Goal: Information Seeking & Learning: Learn about a topic

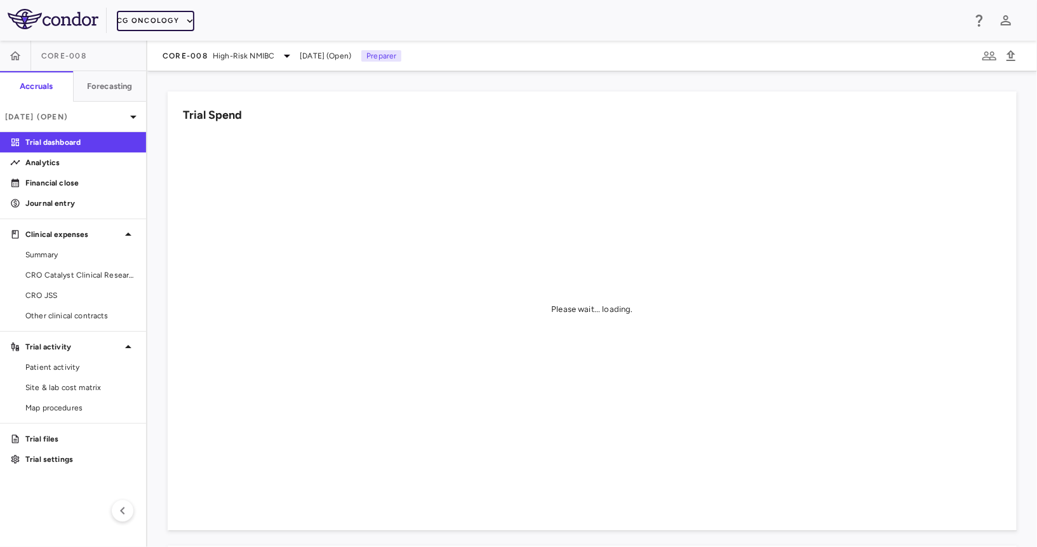
click at [152, 22] on button "CG Oncology" at bounding box center [155, 21] width 77 height 20
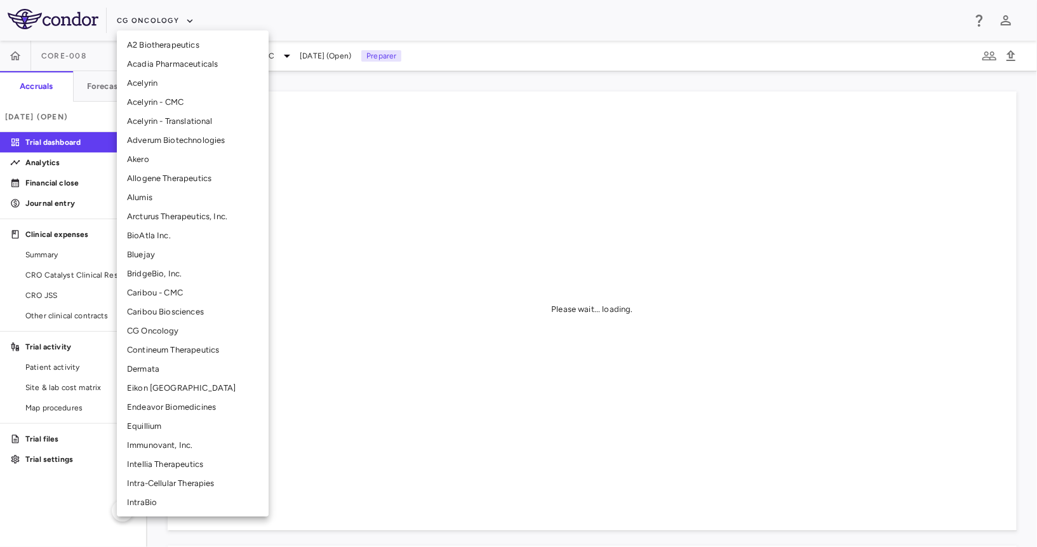
click at [153, 158] on li "Akero" at bounding box center [193, 159] width 152 height 19
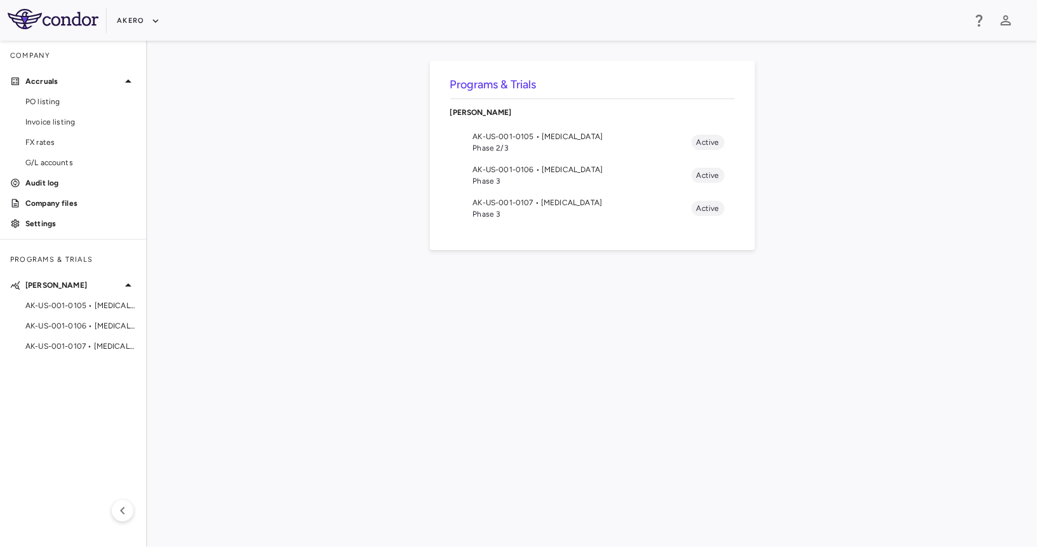
click at [564, 136] on span "AK-US-001-0105 • [MEDICAL_DATA]" at bounding box center [582, 136] width 218 height 11
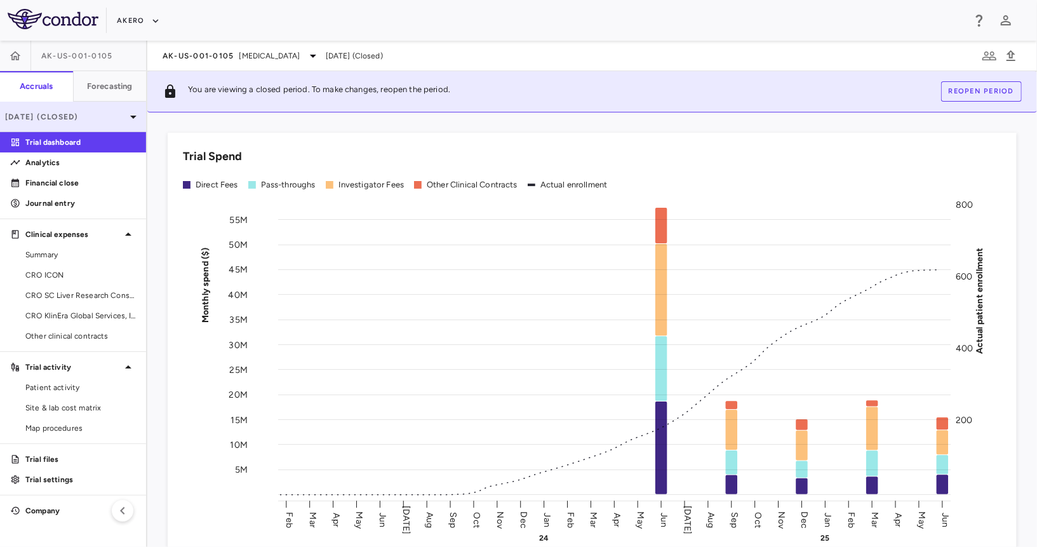
click at [65, 117] on p "Jun 2025 (Closed)" at bounding box center [65, 116] width 121 height 11
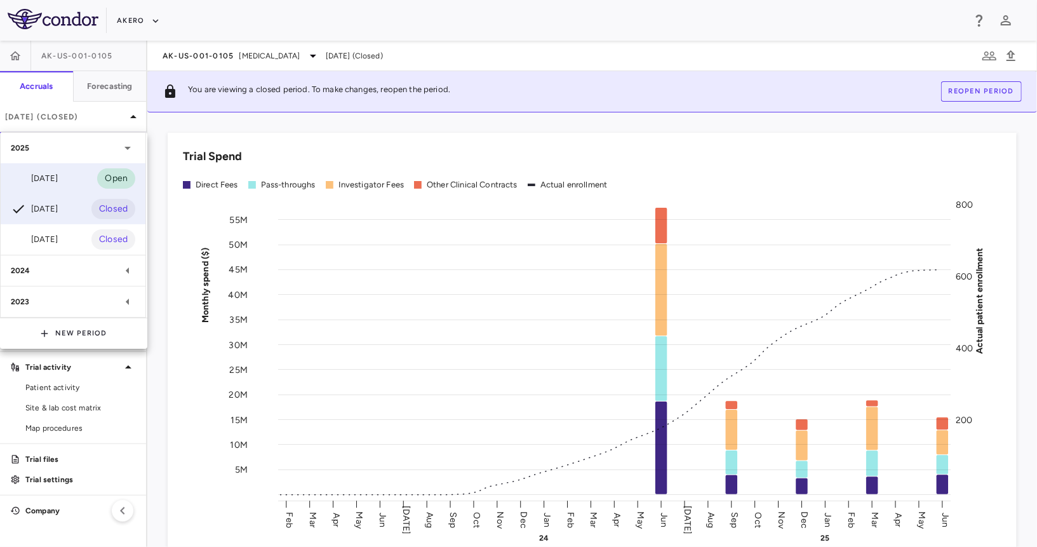
click at [57, 180] on div "Sep 2025" at bounding box center [34, 178] width 47 height 15
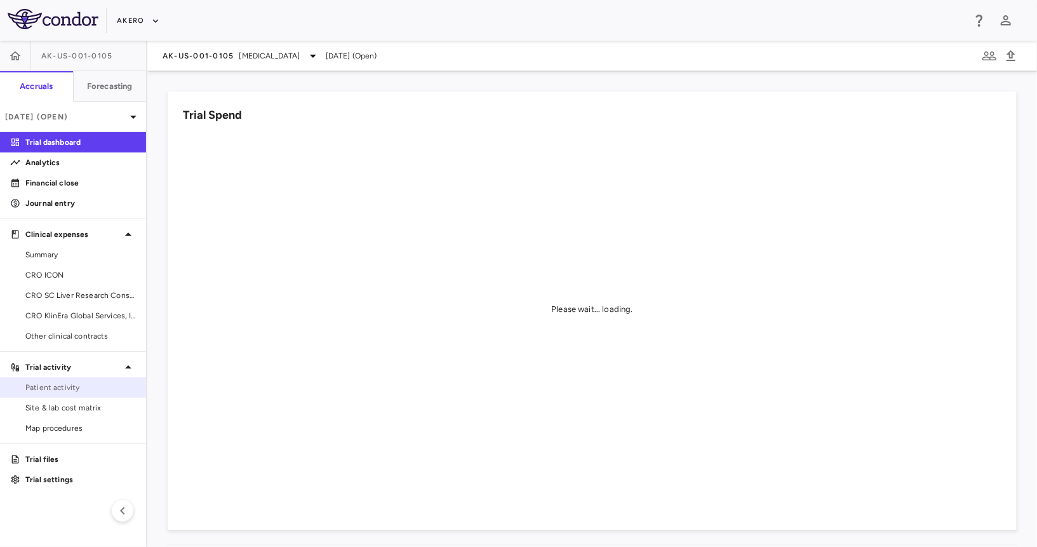
click at [67, 378] on link "Patient activity" at bounding box center [73, 387] width 146 height 19
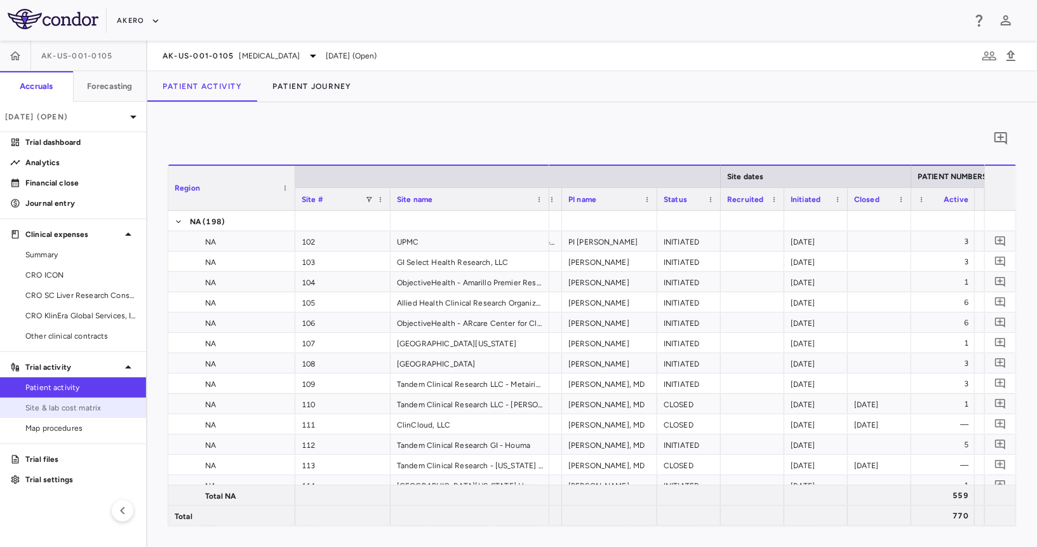
click at [107, 410] on span "Site & lab cost matrix" at bounding box center [80, 407] width 110 height 11
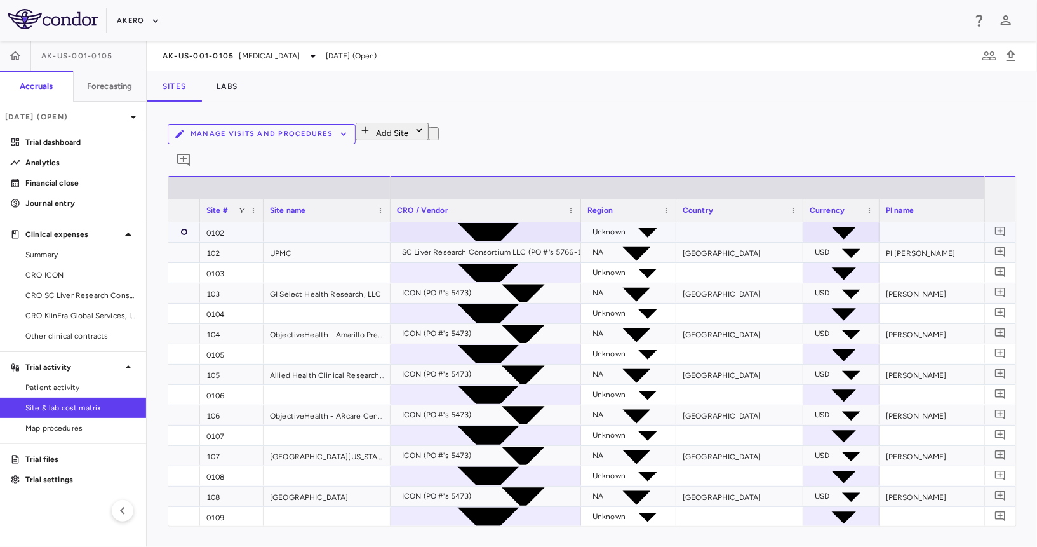
click at [184, 232] on icon "button" at bounding box center [184, 232] width 0 height 0
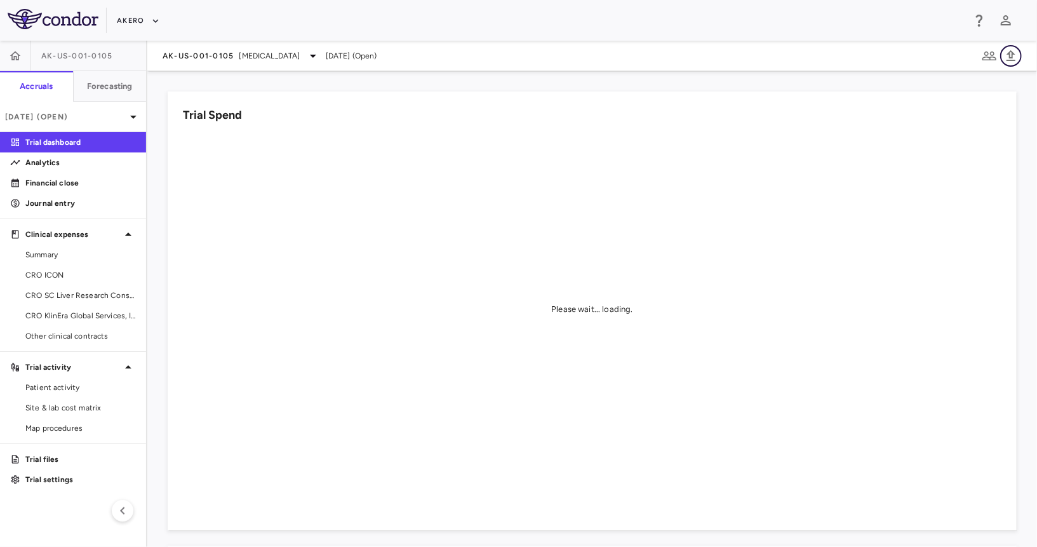
click at [1012, 57] on icon "button" at bounding box center [1010, 55] width 9 height 11
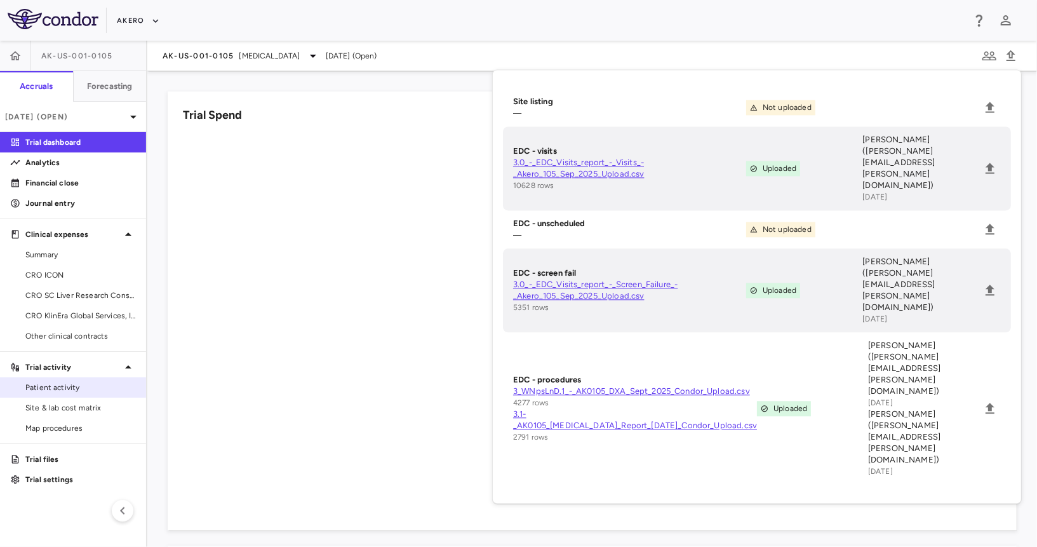
click at [50, 391] on span "Patient activity" at bounding box center [80, 387] width 110 height 11
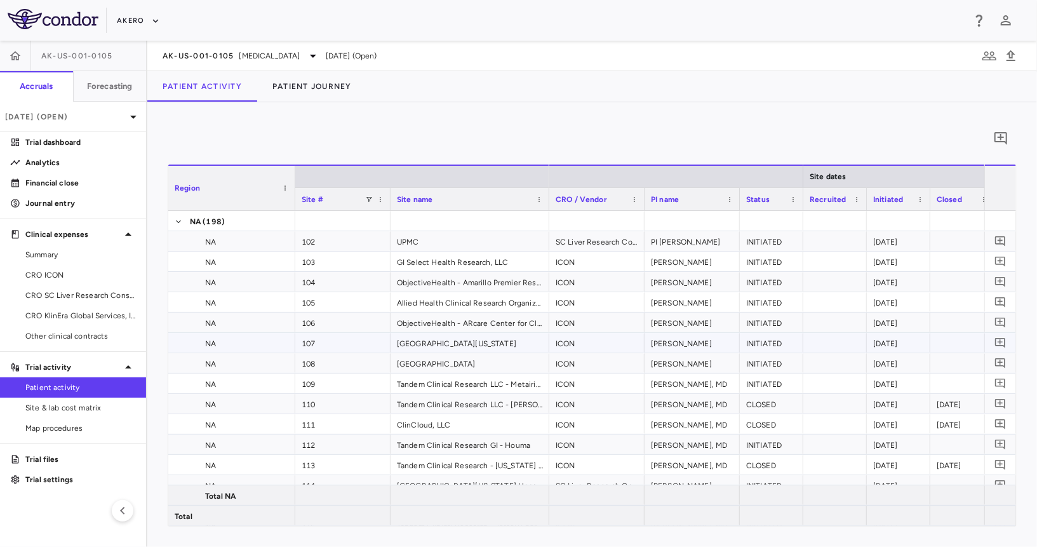
scroll to position [0, 498]
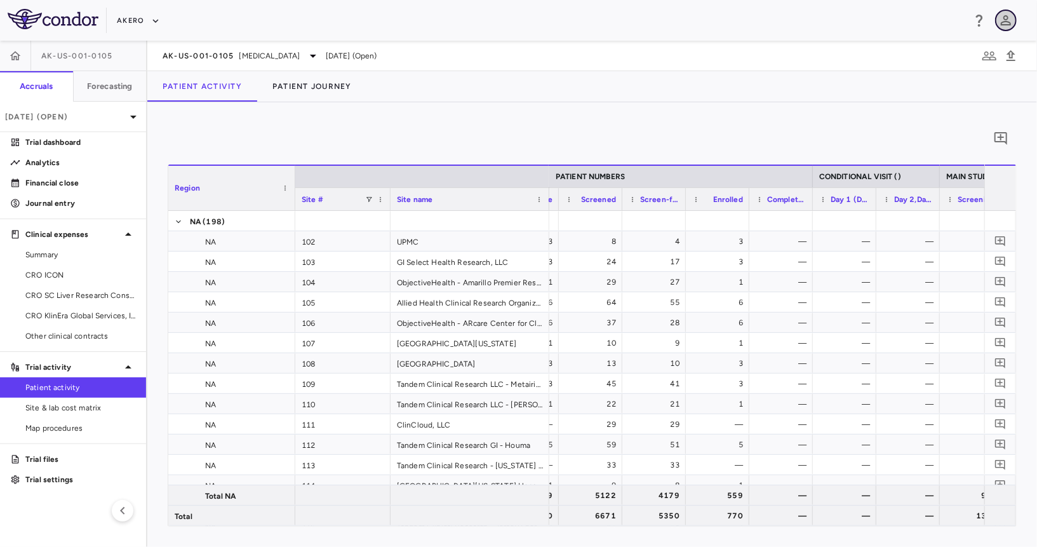
click at [1006, 15] on icon "button" at bounding box center [1005, 20] width 15 height 15
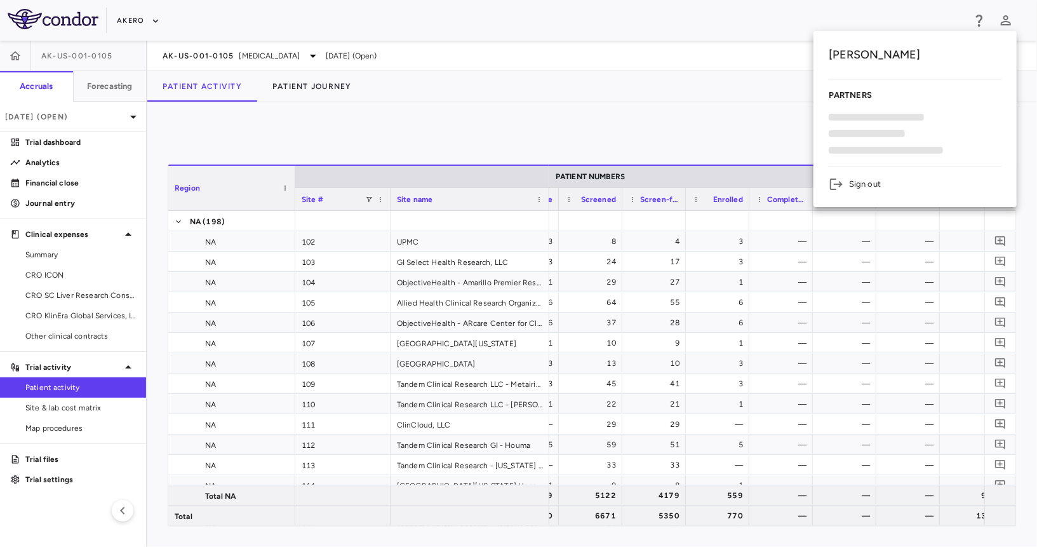
click at [755, 81] on div at bounding box center [518, 273] width 1037 height 547
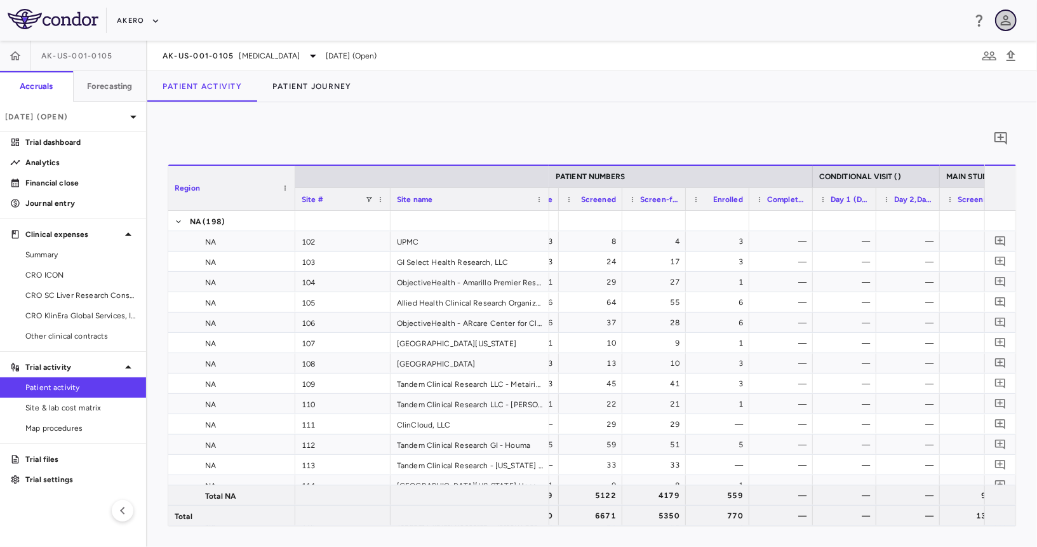
click at [1001, 22] on icon "button" at bounding box center [1005, 20] width 15 height 15
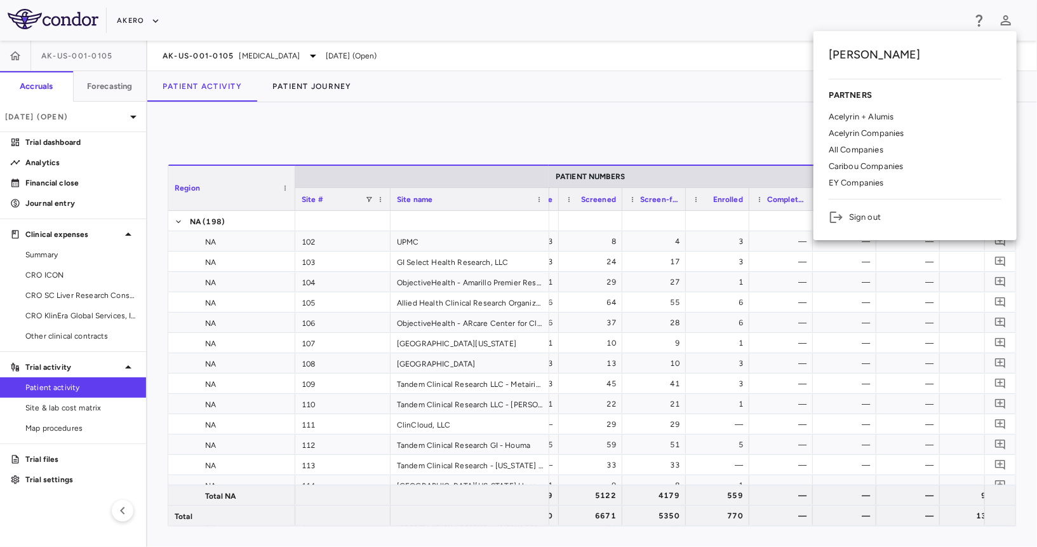
click at [864, 182] on p "EY Companies" at bounding box center [855, 182] width 55 height 11
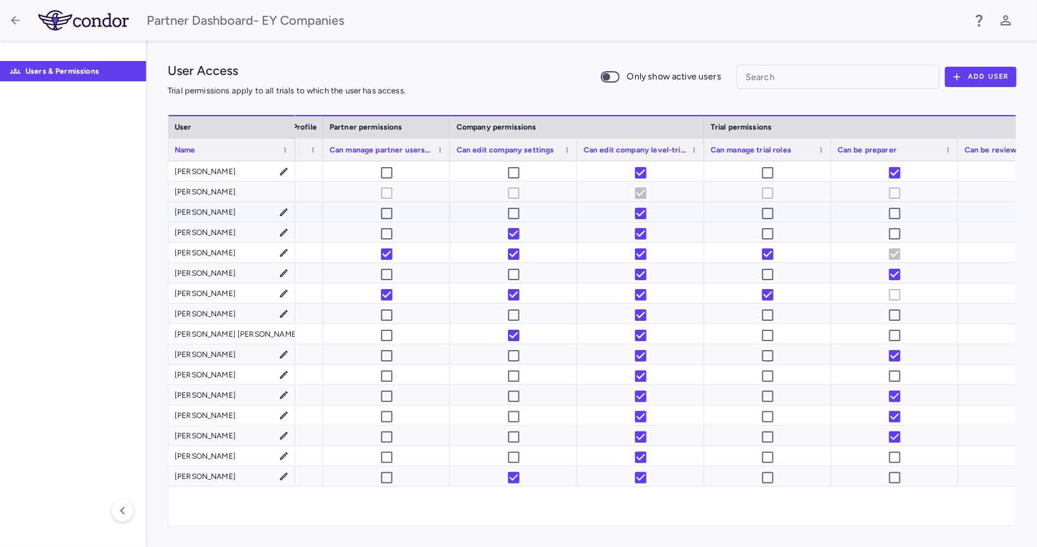
scroll to position [0, 612]
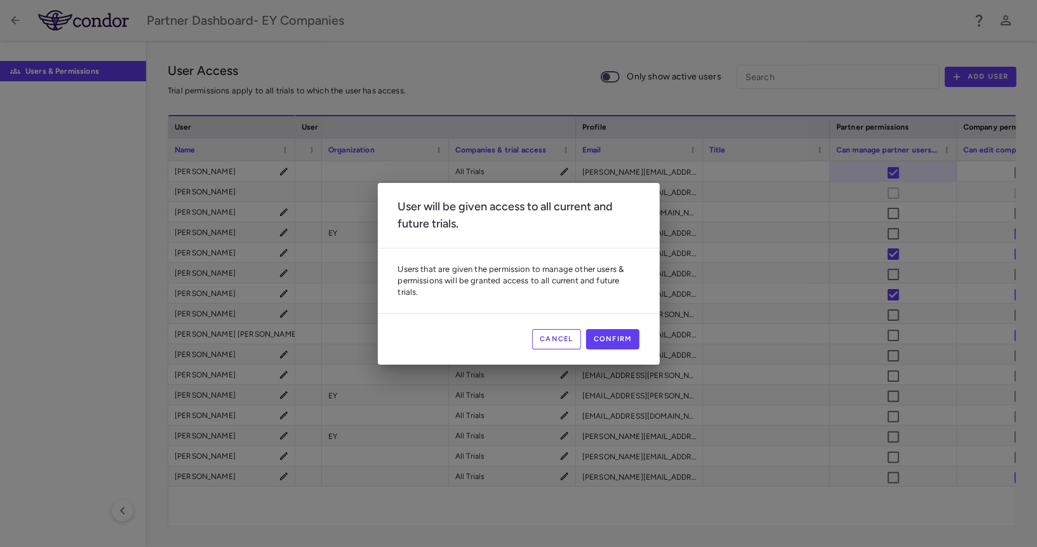
click at [569, 338] on button "Cancel" at bounding box center [556, 339] width 49 height 20
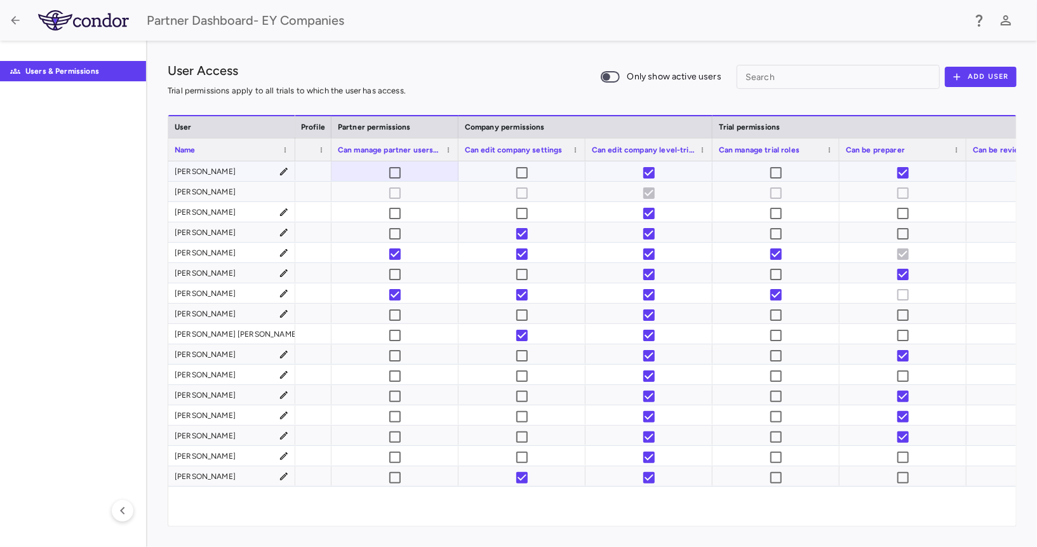
scroll to position [0, 922]
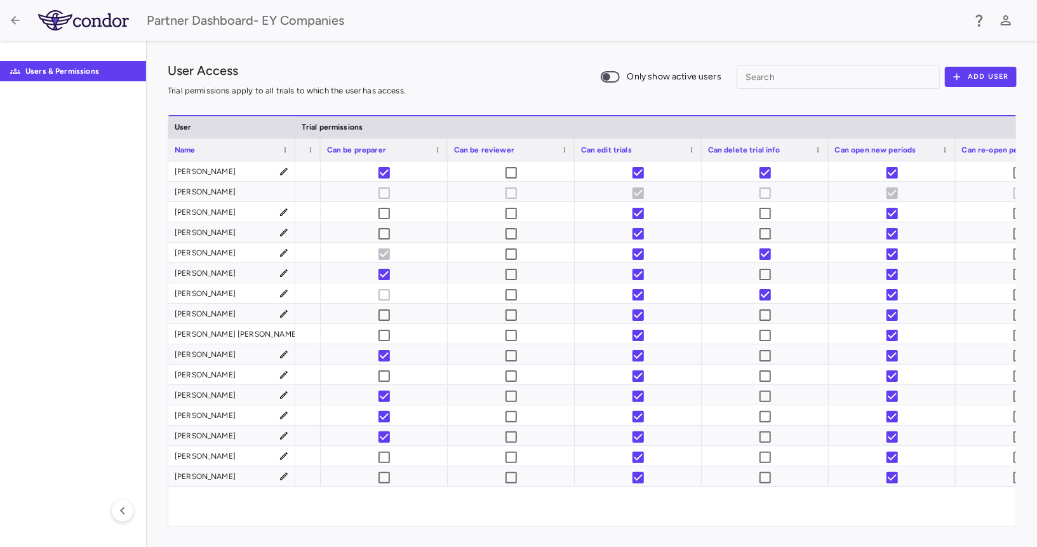
click at [767, 147] on span "Can delete trial info" at bounding box center [744, 149] width 72 height 9
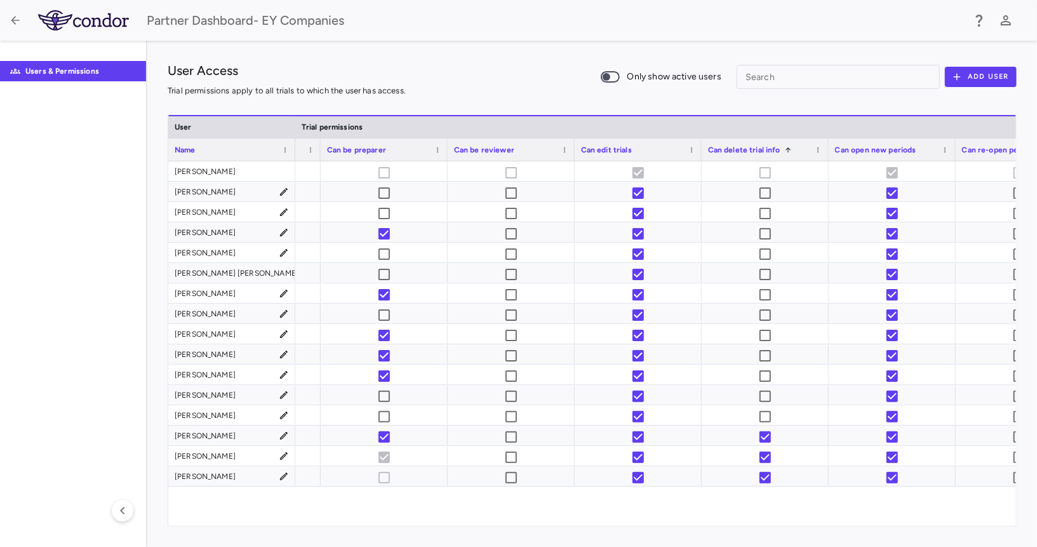
click at [742, 146] on span "Can delete trial info" at bounding box center [744, 149] width 72 height 9
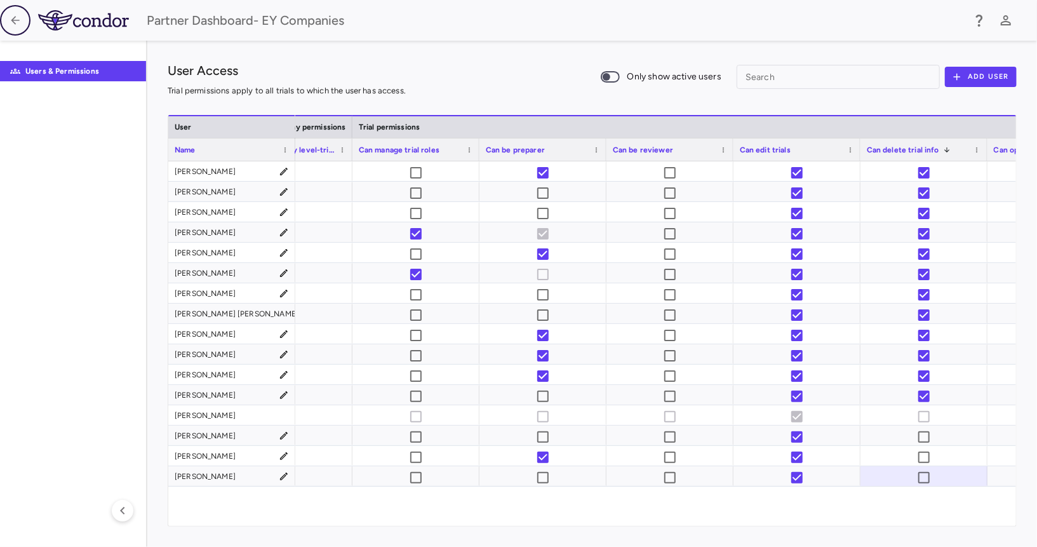
click at [22, 19] on button "button" at bounding box center [15, 20] width 30 height 30
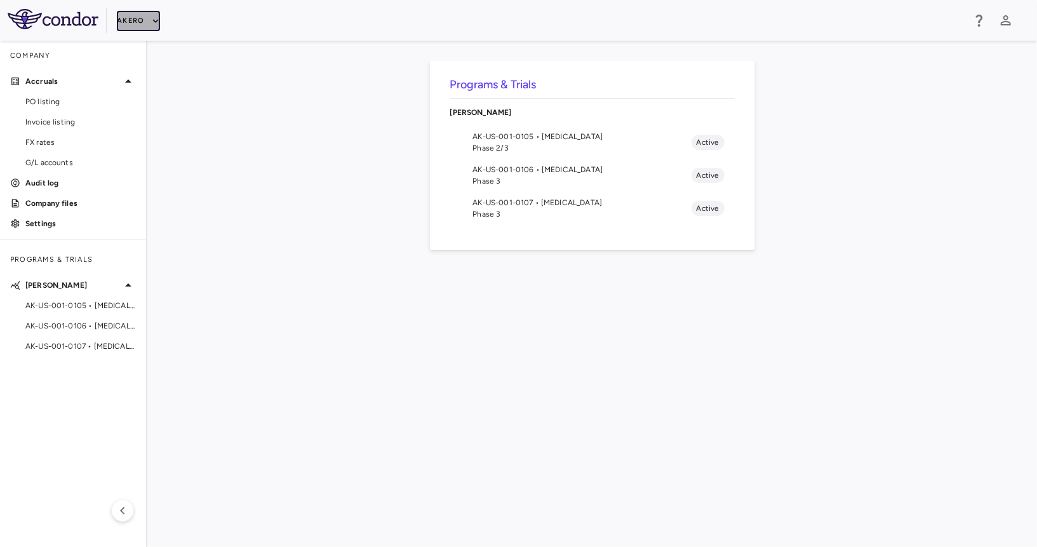
click at [157, 22] on icon "button" at bounding box center [155, 20] width 11 height 11
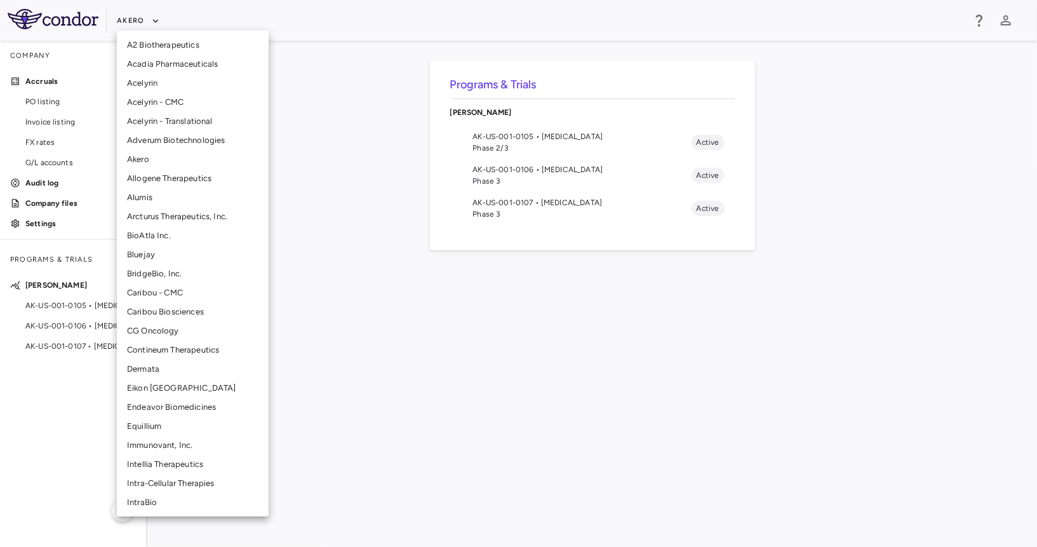
click at [155, 326] on li "CG Oncology" at bounding box center [193, 330] width 152 height 19
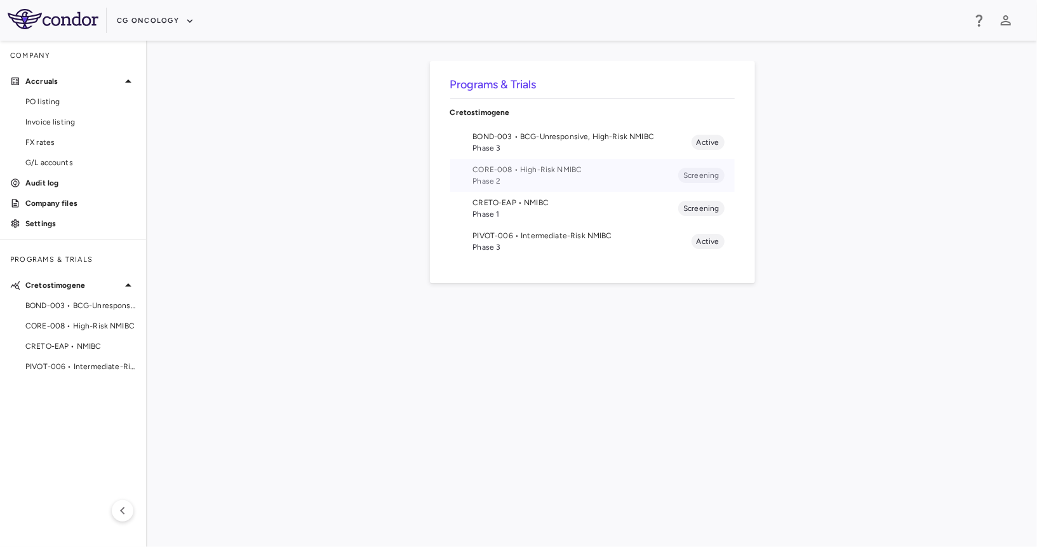
click at [515, 174] on span "CORE-008 • High-Risk NMIBC" at bounding box center [576, 169] width 206 height 11
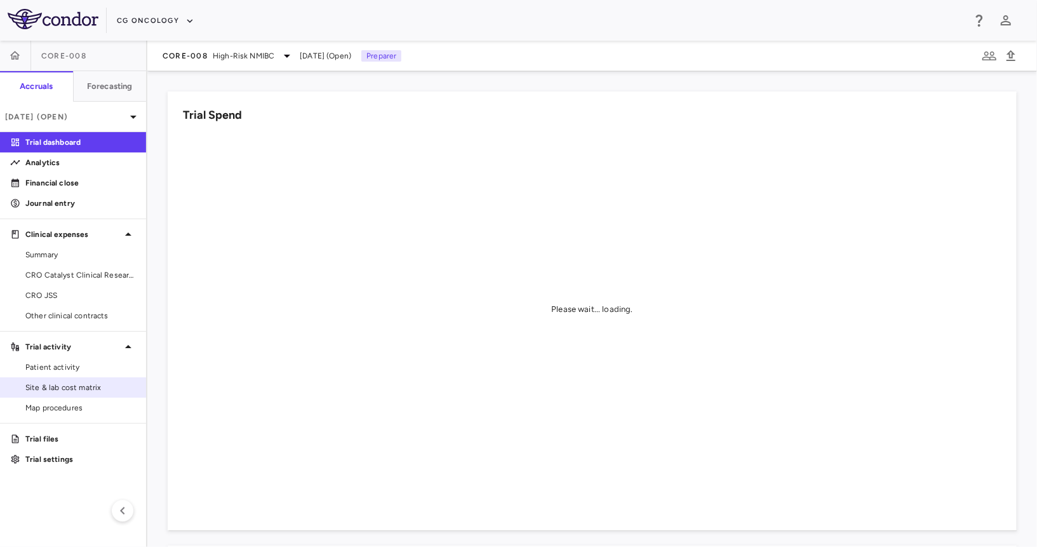
click at [91, 391] on span "Site & lab cost matrix" at bounding box center [80, 387] width 110 height 11
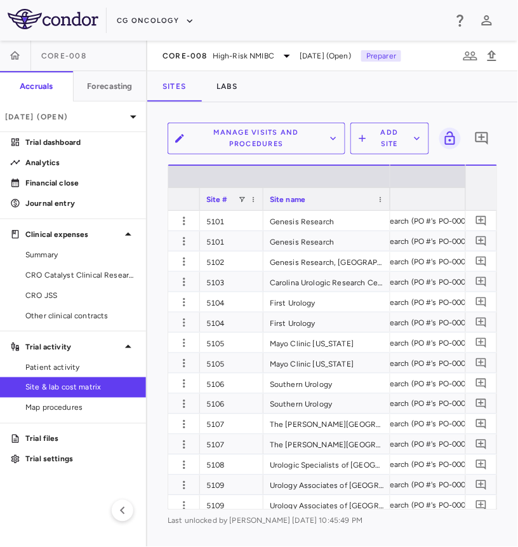
scroll to position [0, 103]
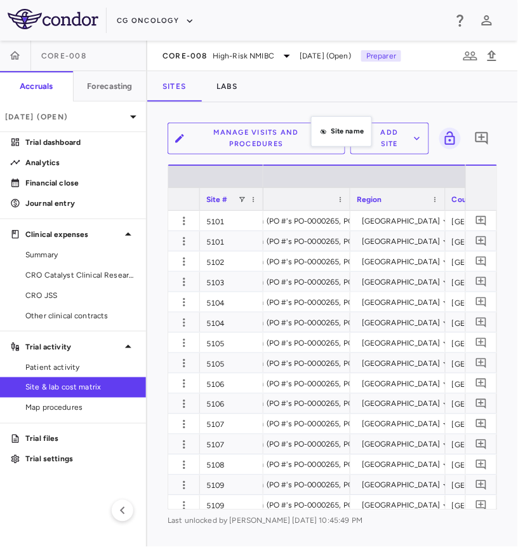
drag, startPoint x: 333, startPoint y: 200, endPoint x: 315, endPoint y: 110, distance: 91.3
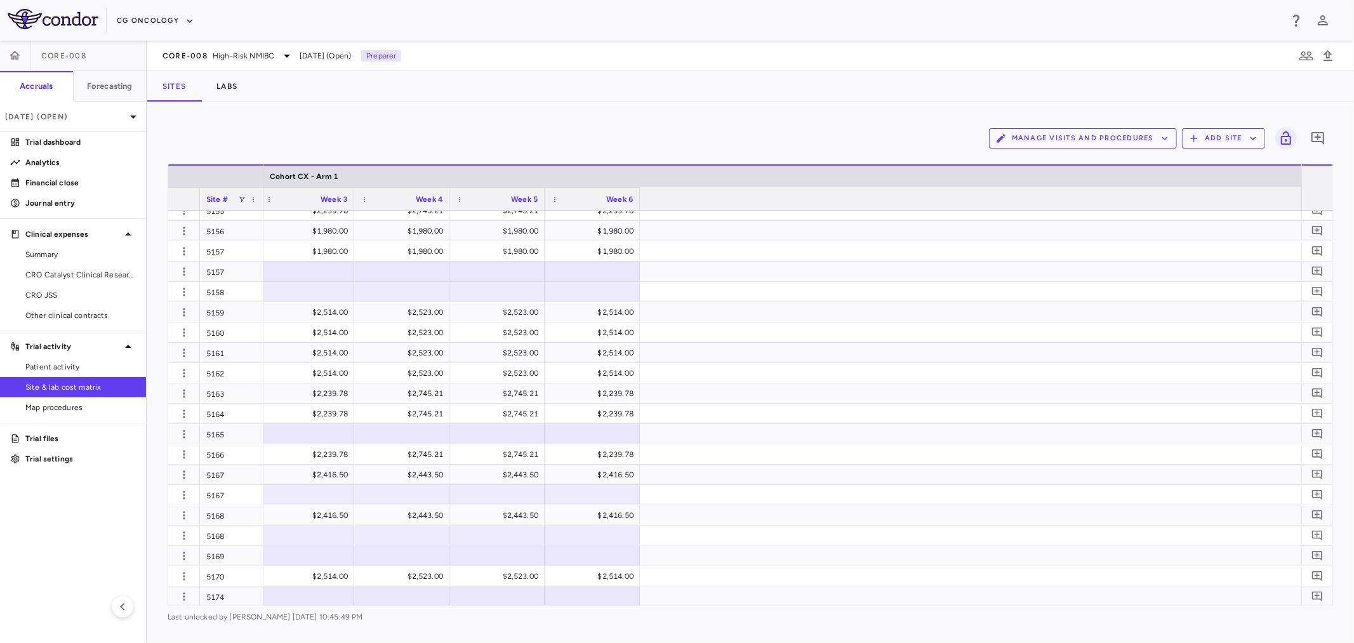
scroll to position [0, 24107]
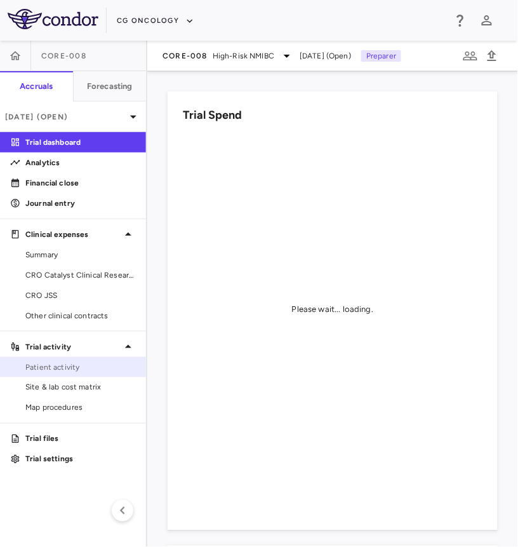
click at [46, 364] on span "Patient activity" at bounding box center [80, 366] width 110 height 11
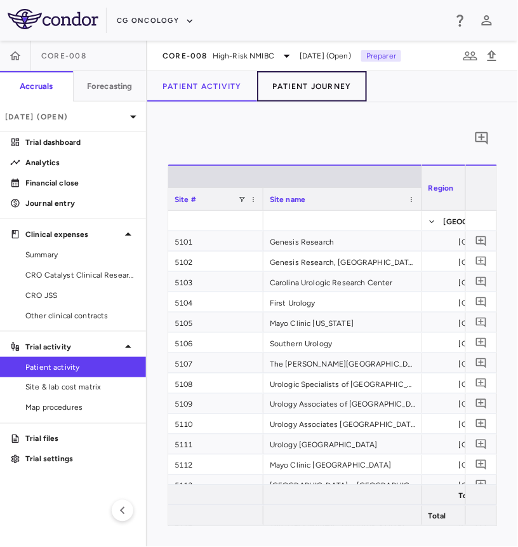
click at [301, 78] on button "Patient Journey" at bounding box center [312, 86] width 110 height 30
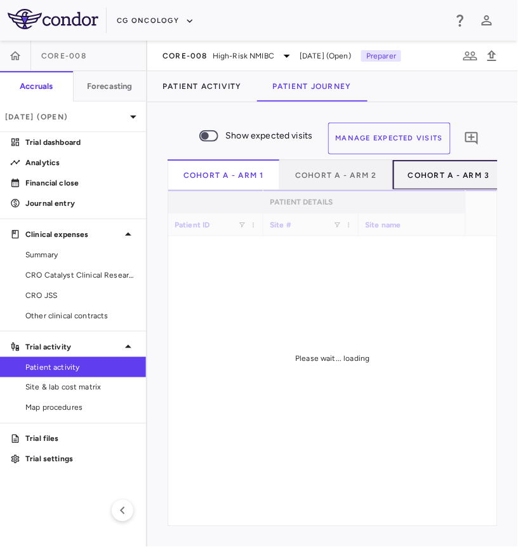
click at [458, 168] on button "Cohort A - Arm 3" at bounding box center [449, 174] width 113 height 30
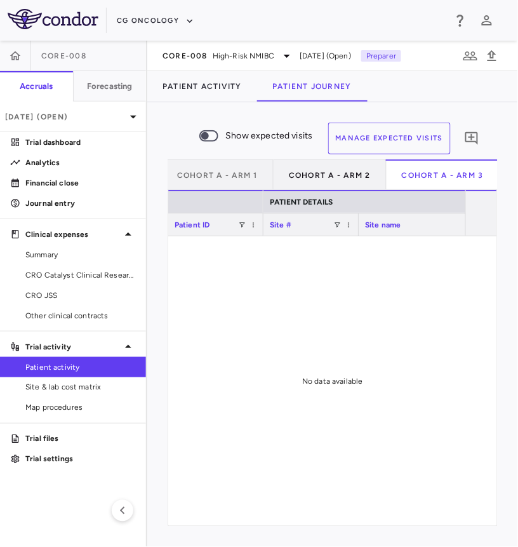
scroll to position [0, 230]
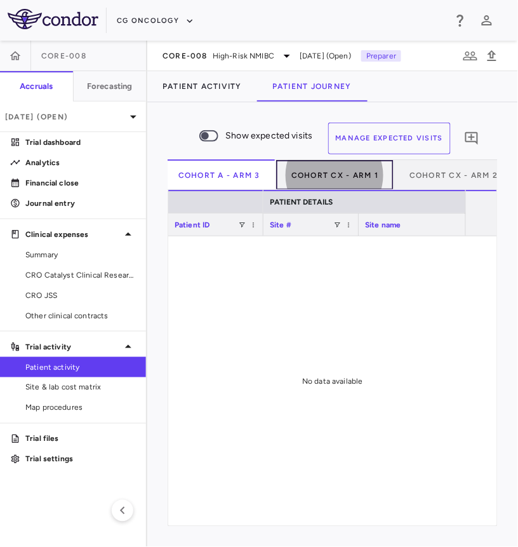
click at [379, 177] on button "Cohort CX - Arm 1" at bounding box center [335, 174] width 118 height 30
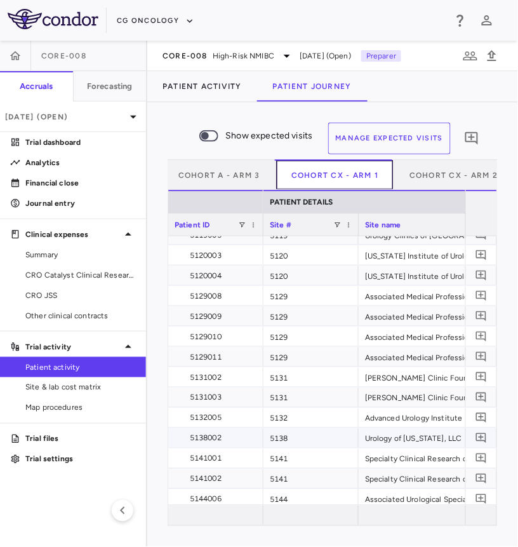
scroll to position [298, 0]
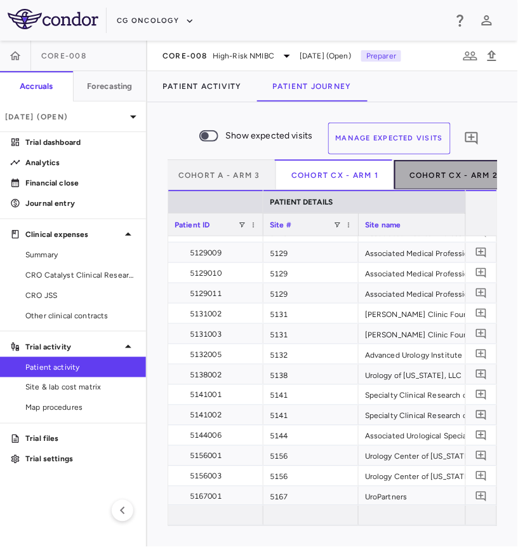
click at [418, 173] on button "Cohort CX - Arm 2" at bounding box center [453, 174] width 119 height 30
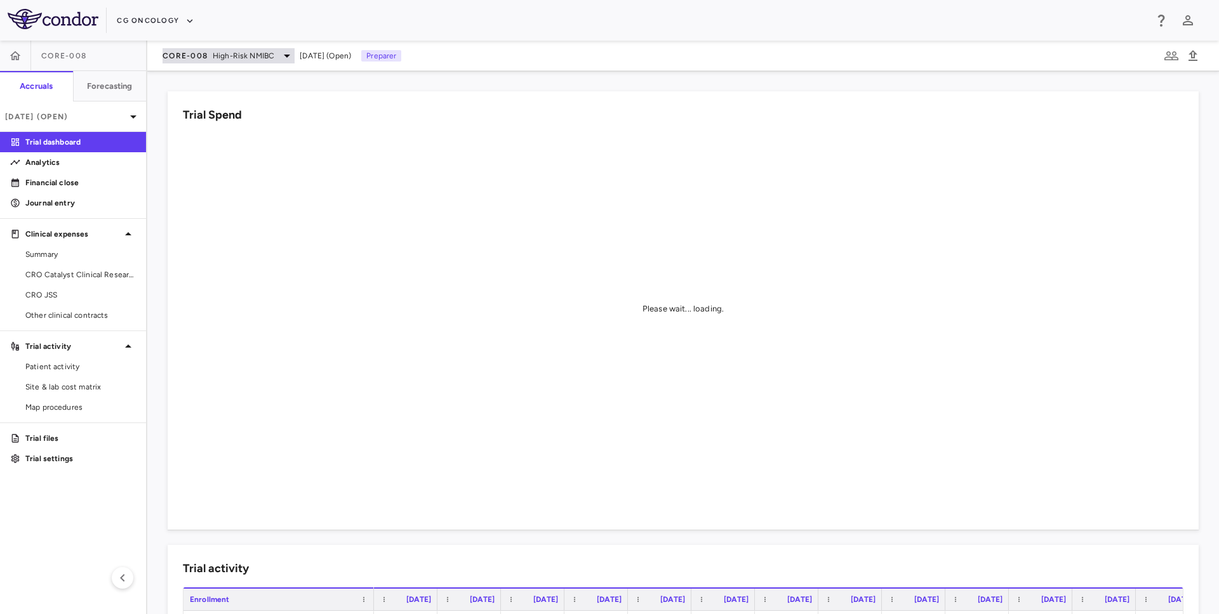
click at [256, 57] on span "High-Risk NMIBC" at bounding box center [244, 55] width 62 height 11
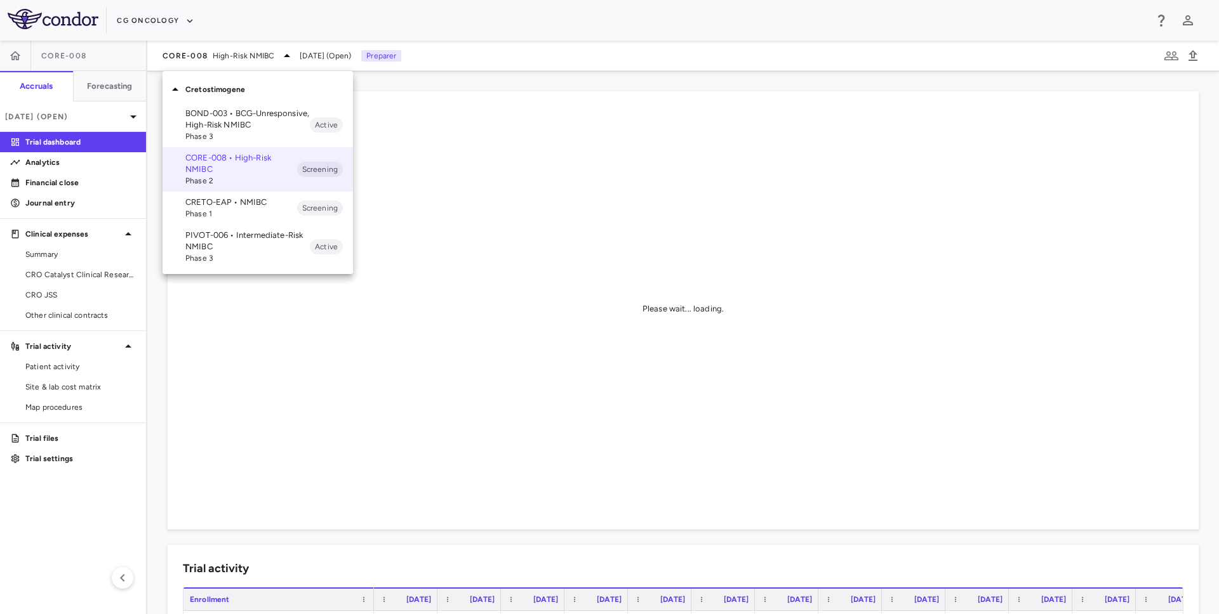
click at [129, 20] on div at bounding box center [609, 307] width 1219 height 614
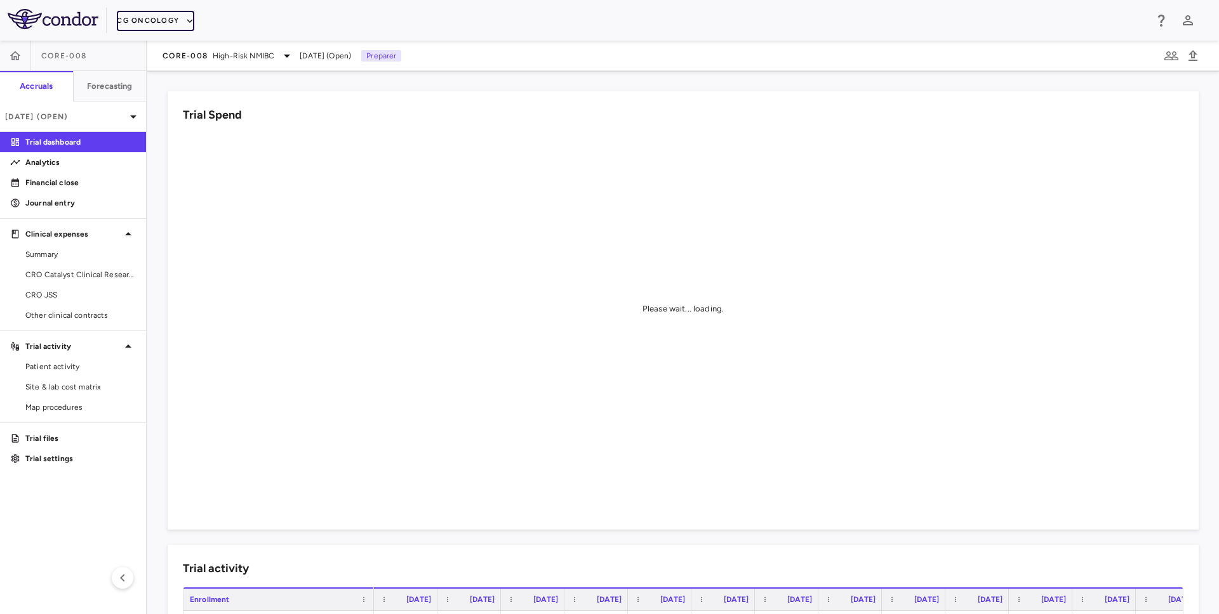
click at [136, 20] on button "CG Oncology" at bounding box center [155, 21] width 77 height 20
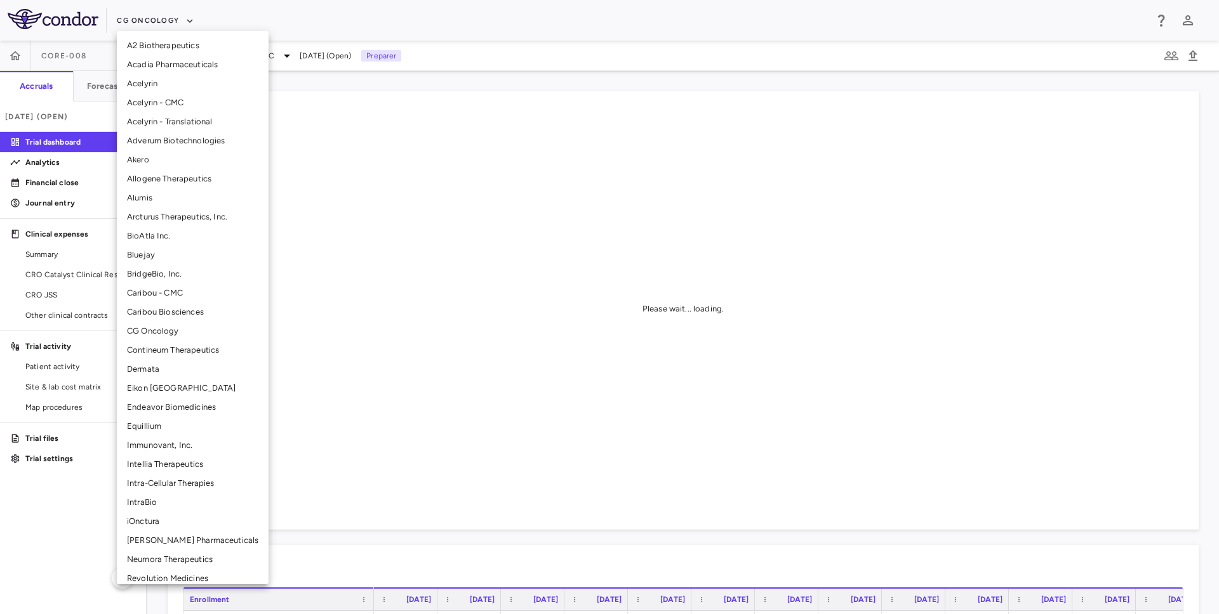
click at [147, 522] on li "iOnctura" at bounding box center [193, 521] width 152 height 19
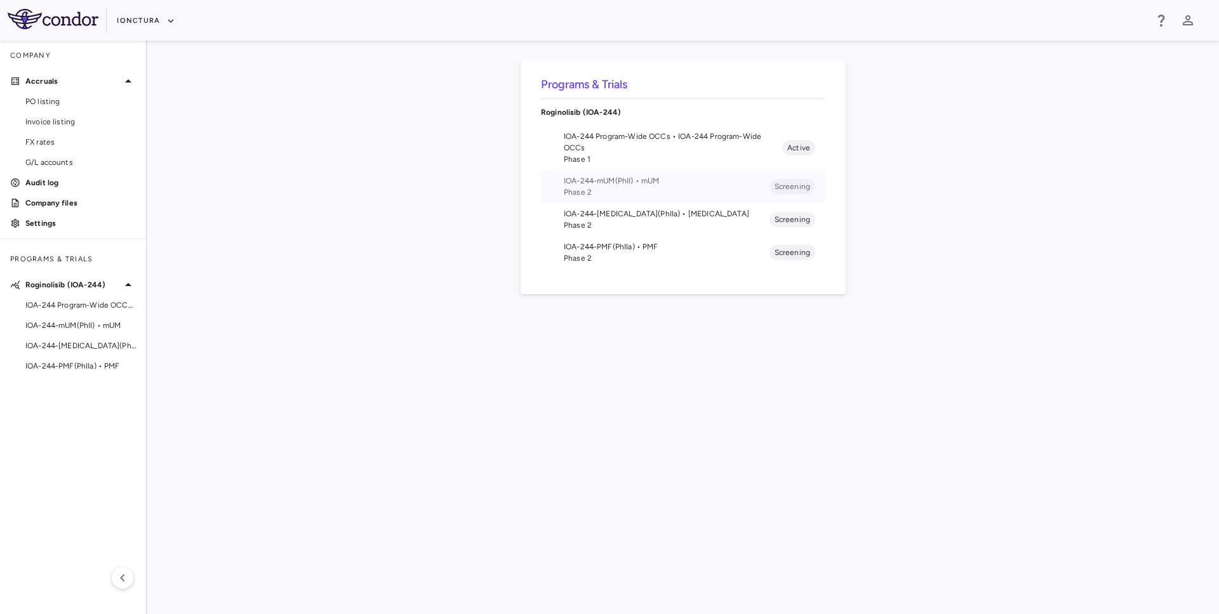
click at [623, 183] on span "IOA-244-mUM(PhII) • mUM" at bounding box center [667, 180] width 206 height 11
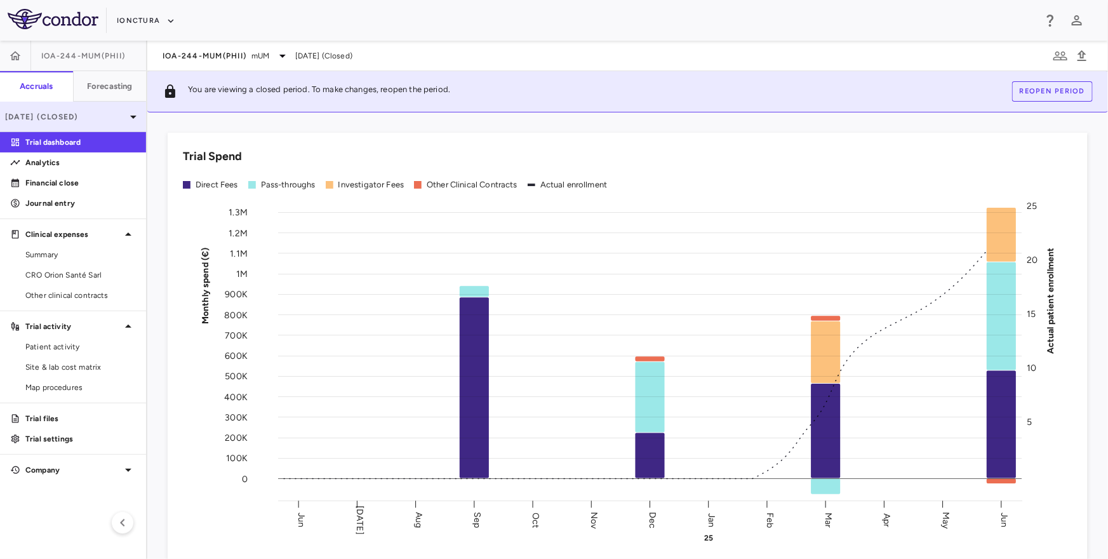
click at [73, 126] on div "Jun 2025 (Closed)" at bounding box center [73, 117] width 146 height 30
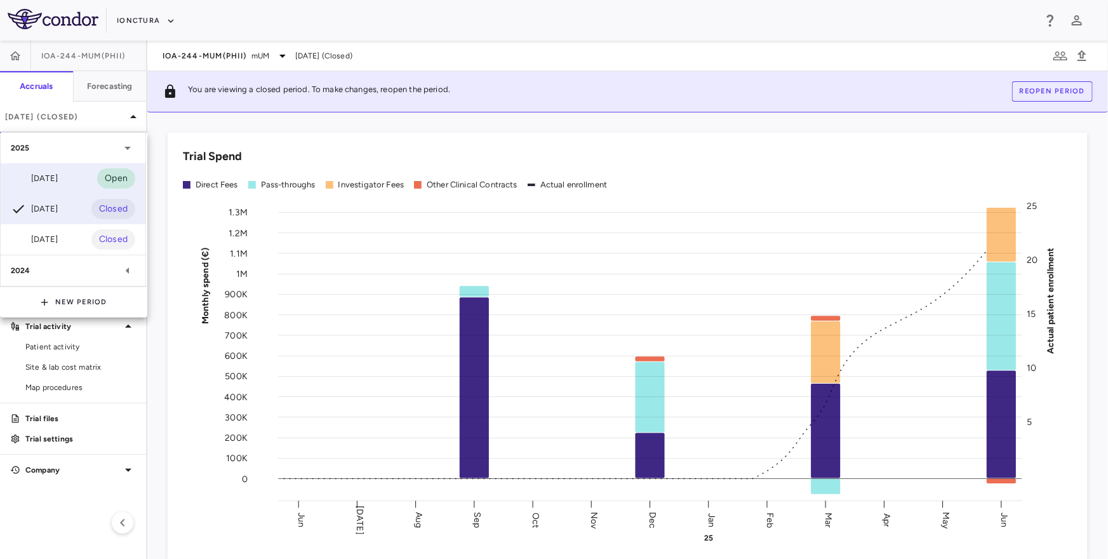
click at [73, 173] on div "Sep 2025 Open" at bounding box center [73, 178] width 145 height 30
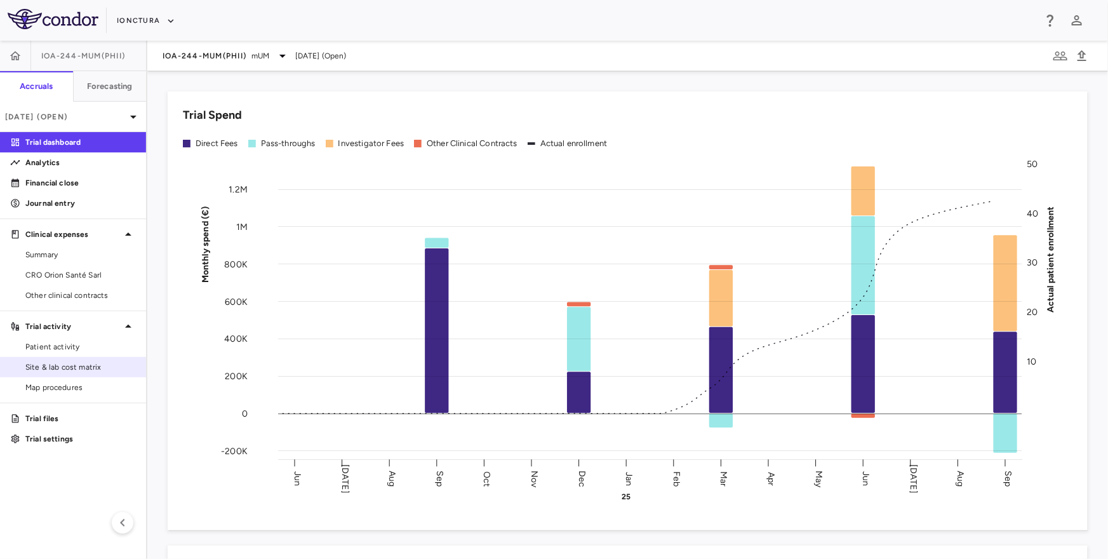
click at [77, 369] on span "Site & lab cost matrix" at bounding box center [80, 366] width 110 height 11
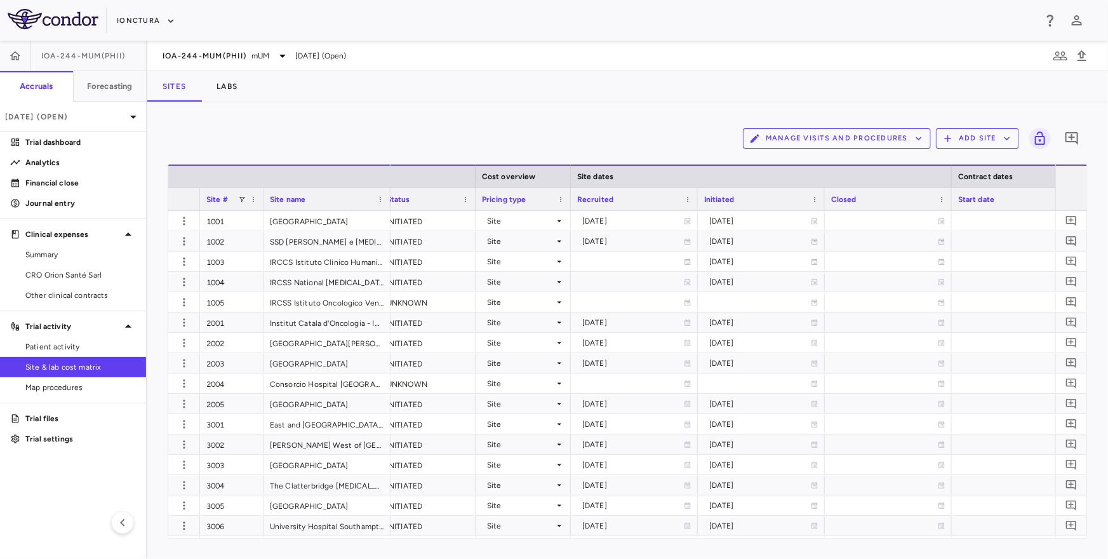
click at [776, 197] on div "Initiated" at bounding box center [755, 199] width 103 height 16
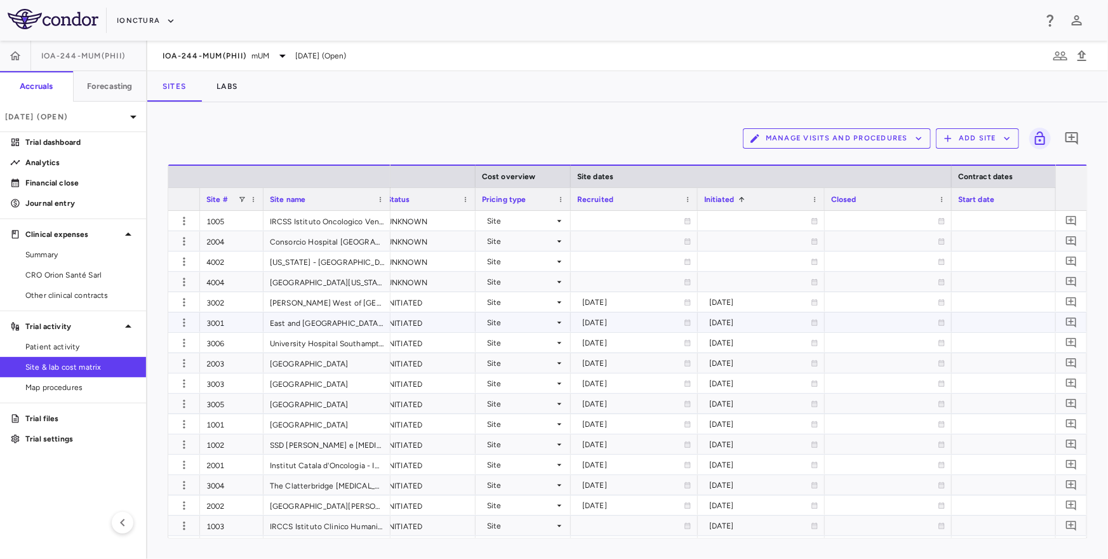
scroll to position [0, 732]
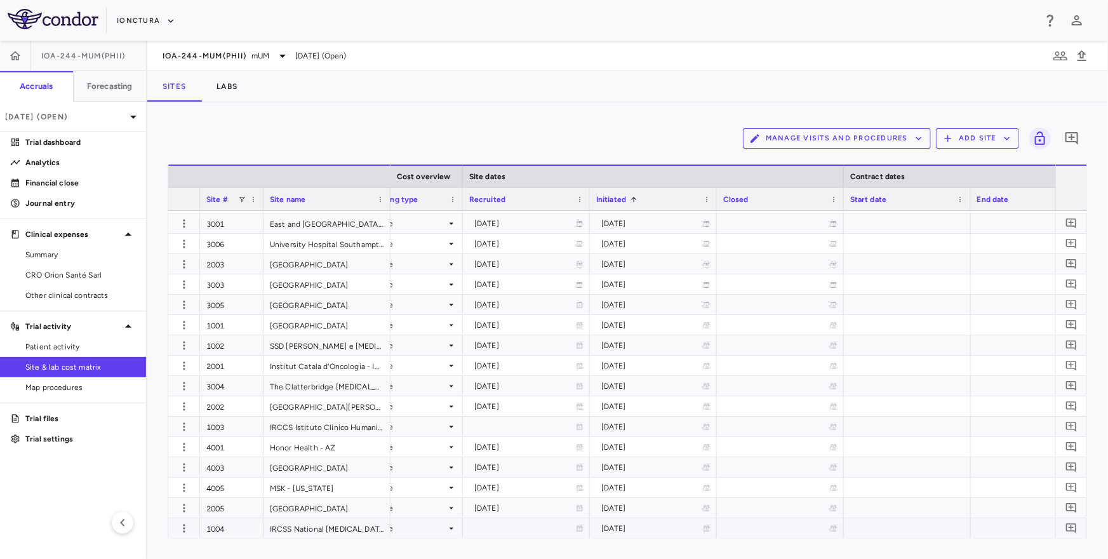
click at [640, 526] on div "2025-09-30" at bounding box center [652, 528] width 102 height 20
click at [640, 143] on div "Manage Visits and Procedures Add Site 0" at bounding box center [628, 139] width 920 height 32
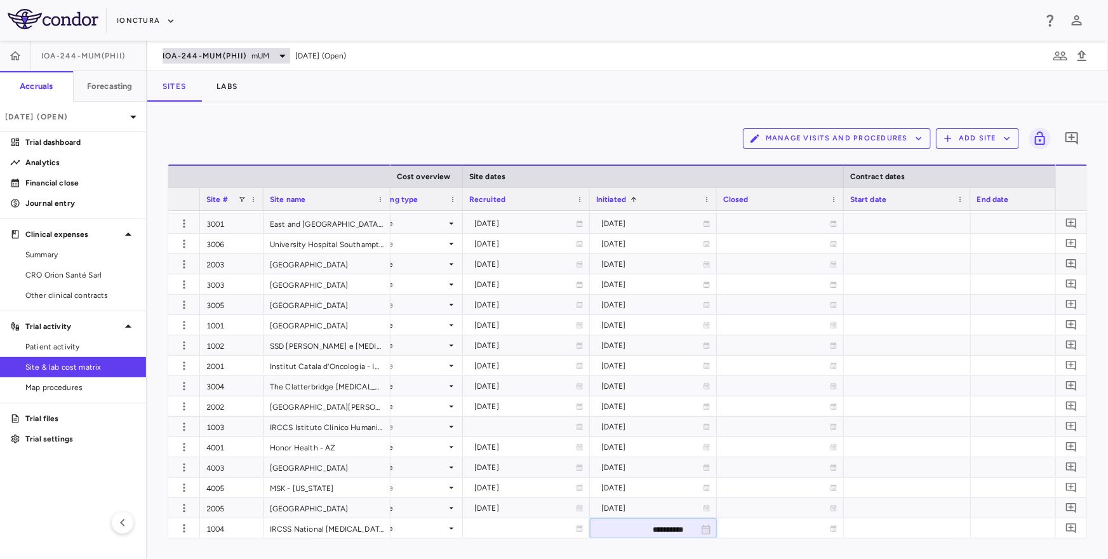
click at [208, 54] on span "IOA-244-mUM(PhII)" at bounding box center [205, 56] width 84 height 10
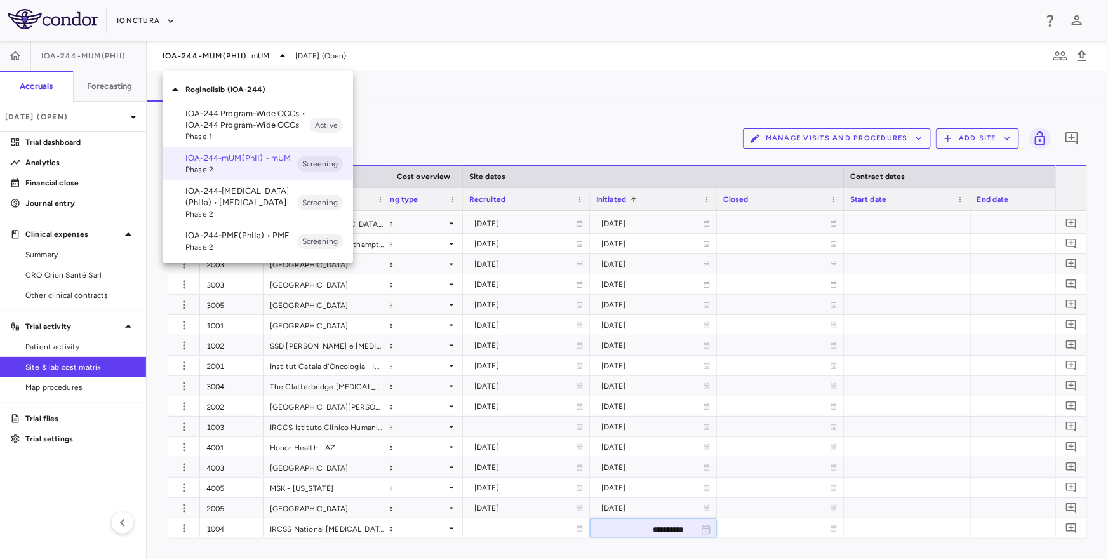
click at [209, 201] on p "IOA-244-NSCLC(PhIIa) • NSCLC" at bounding box center [241, 196] width 112 height 23
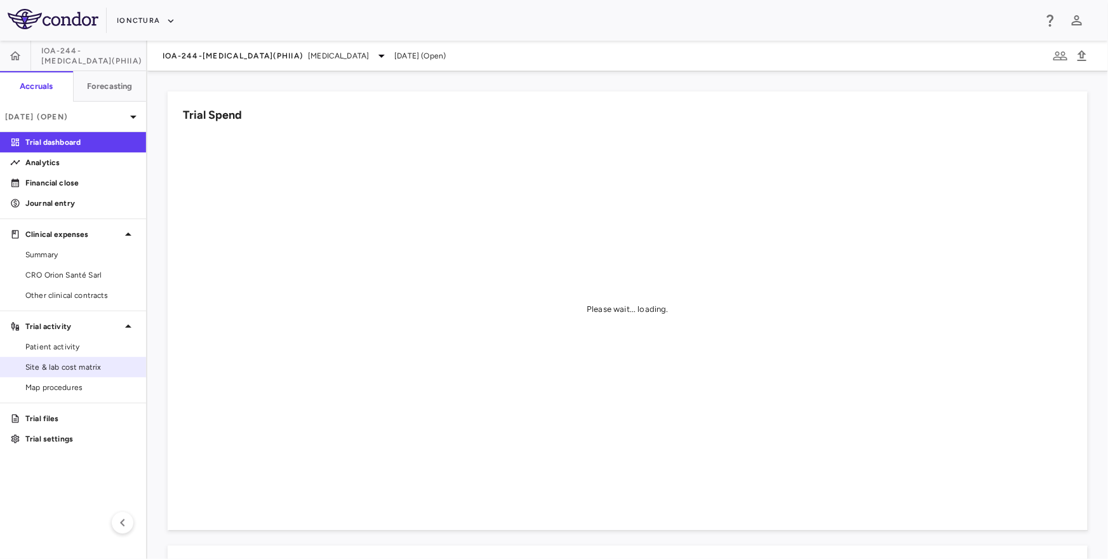
click at [74, 366] on span "Site & lab cost matrix" at bounding box center [80, 366] width 110 height 11
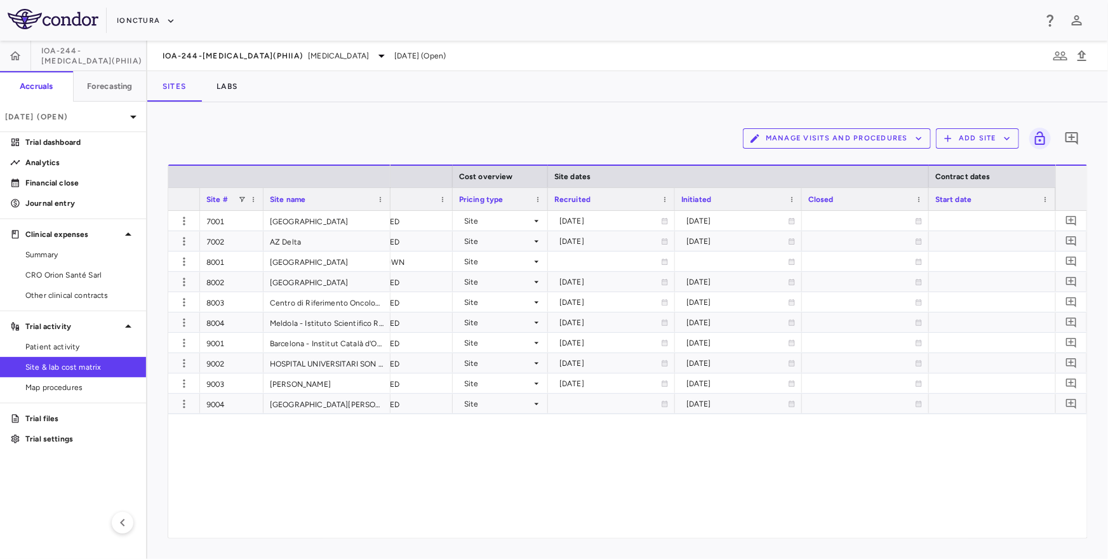
click at [747, 194] on div "Initiated" at bounding box center [732, 199] width 103 height 16
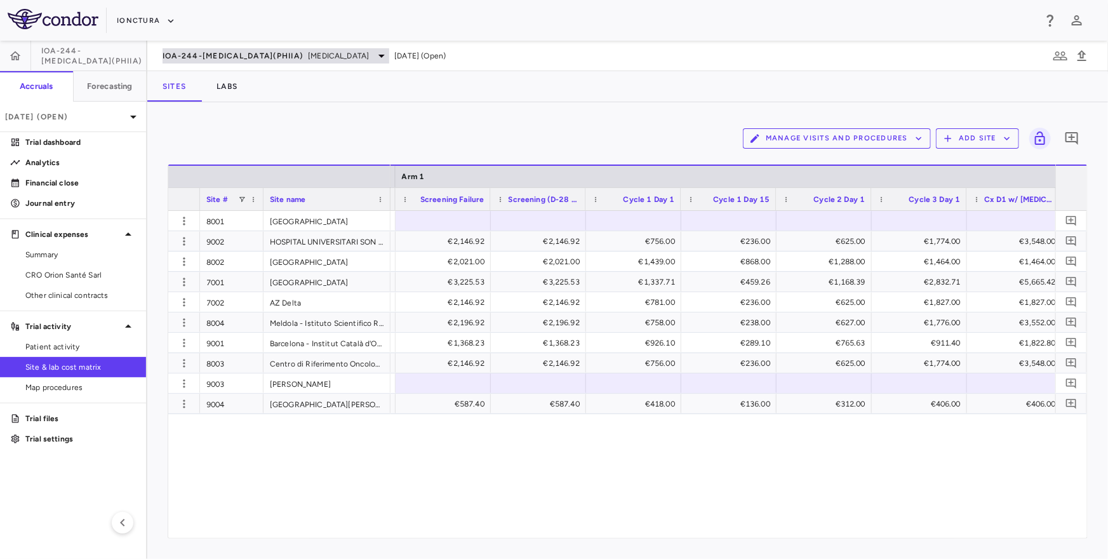
click at [190, 56] on span "IOA-244-NSCLC(PhIIa)" at bounding box center [233, 56] width 140 height 10
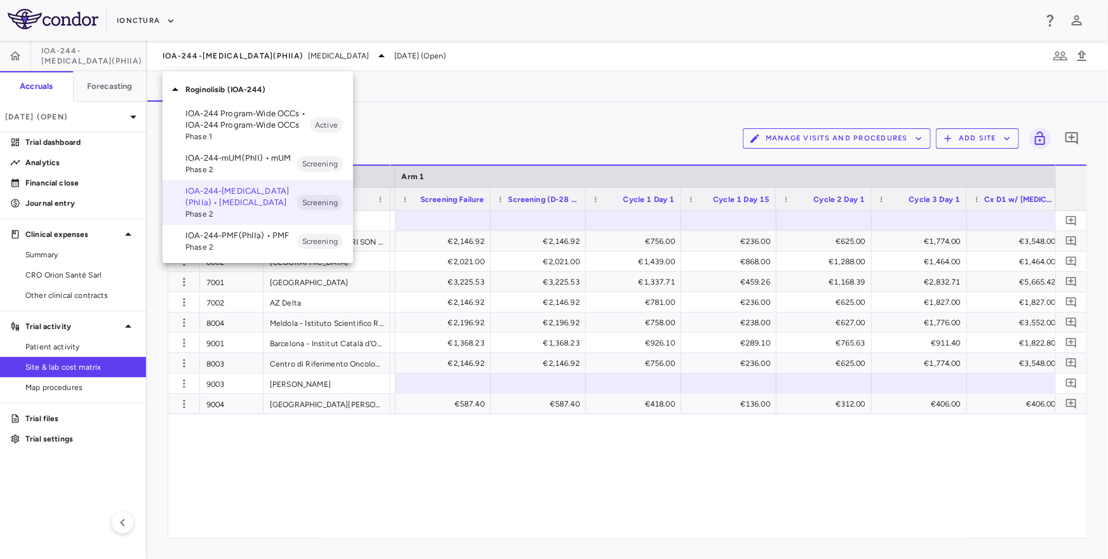
click at [222, 239] on p "IOA-244-PMF(PhIIa) • PMF" at bounding box center [241, 235] width 112 height 11
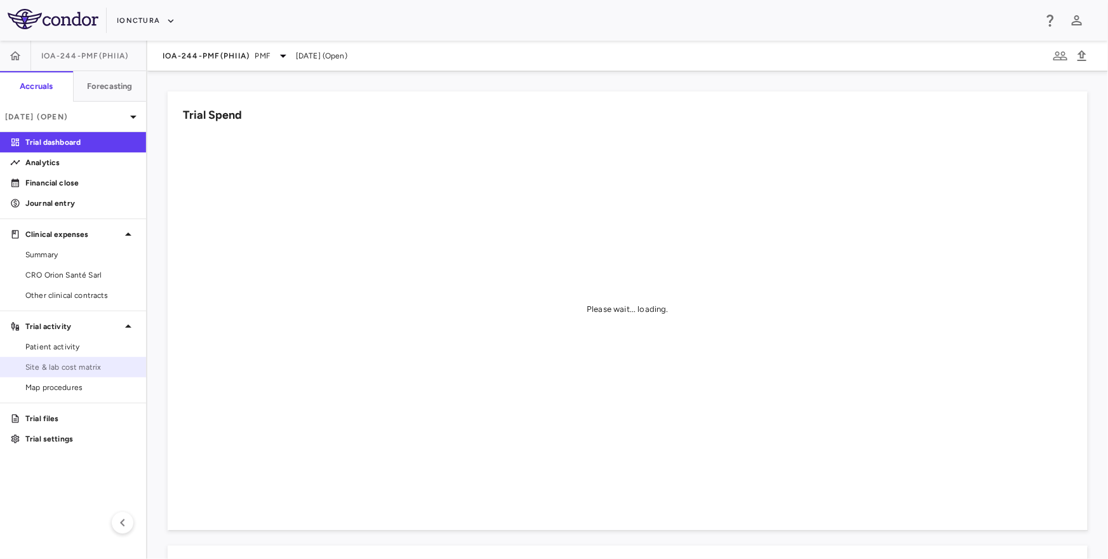
click at [83, 361] on span "Site & lab cost matrix" at bounding box center [80, 366] width 110 height 11
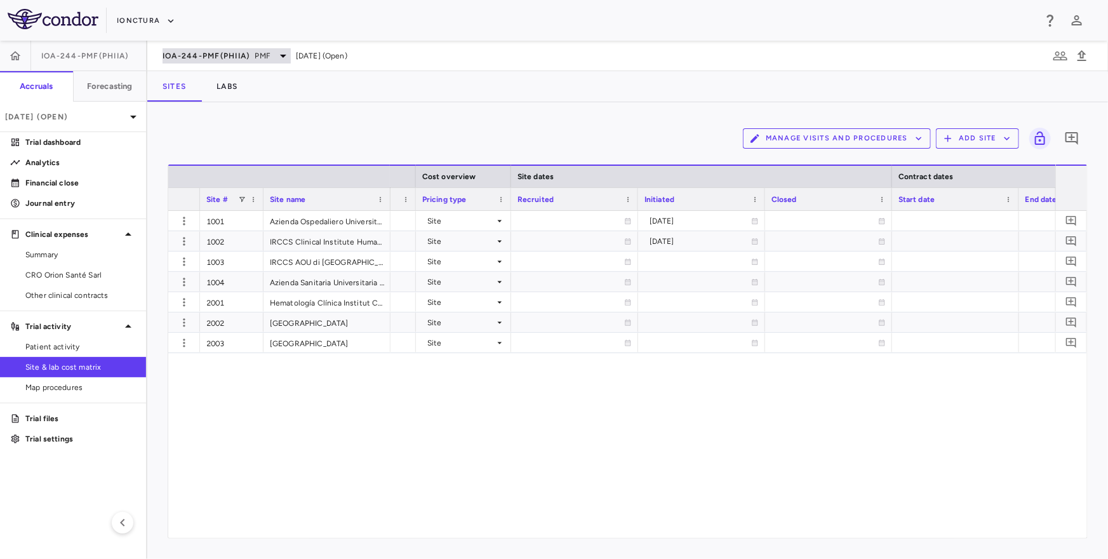
click at [247, 58] on span "IOA-244-PMF(PhIIa)" at bounding box center [207, 56] width 88 height 10
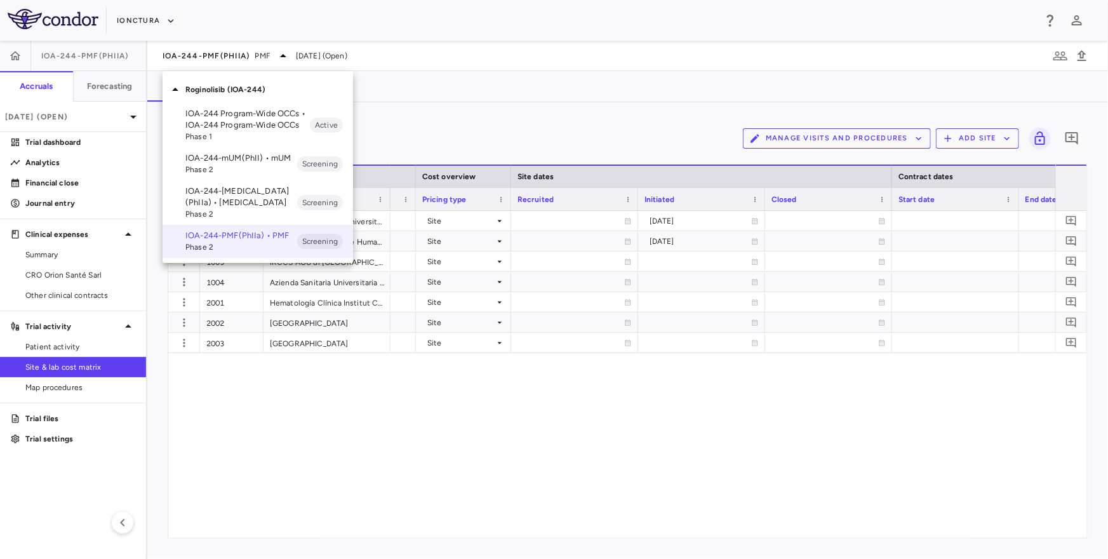
click at [221, 153] on p "IOA-244-mUM(PhII) • mUM" at bounding box center [241, 157] width 112 height 11
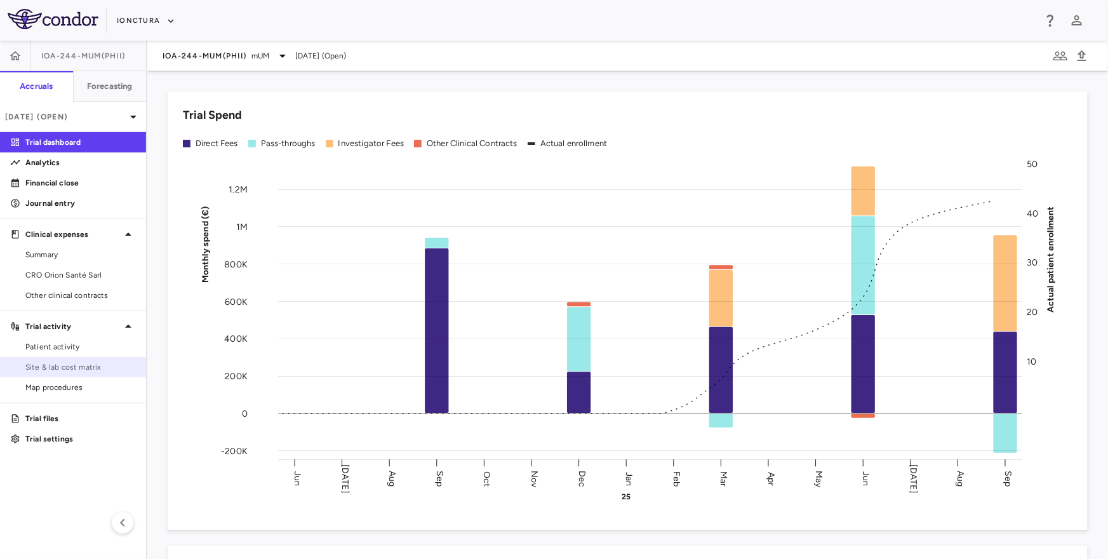
click at [67, 368] on span "Site & lab cost matrix" at bounding box center [80, 366] width 110 height 11
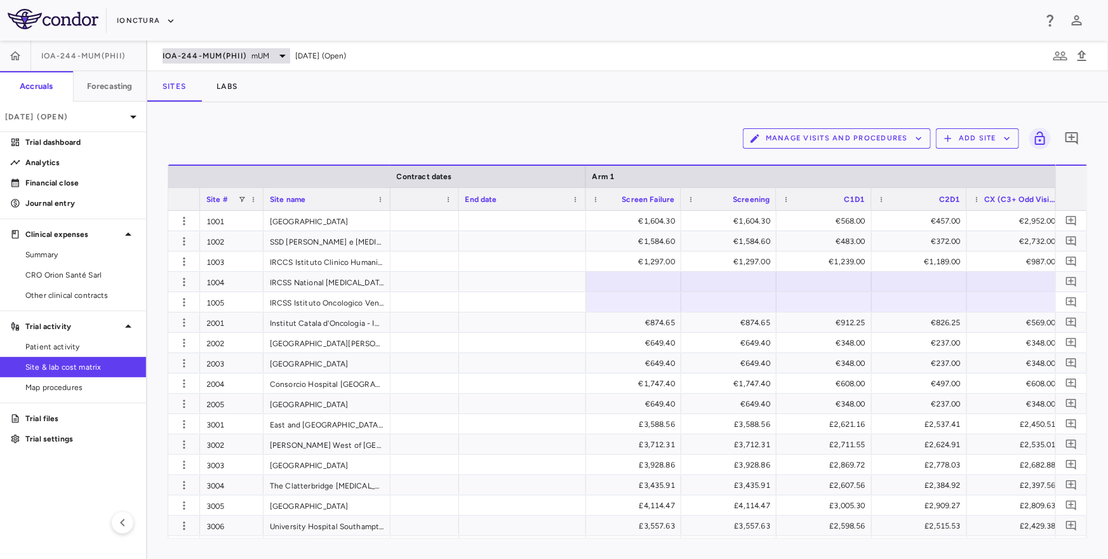
click at [262, 59] on span "mUM" at bounding box center [260, 55] width 18 height 11
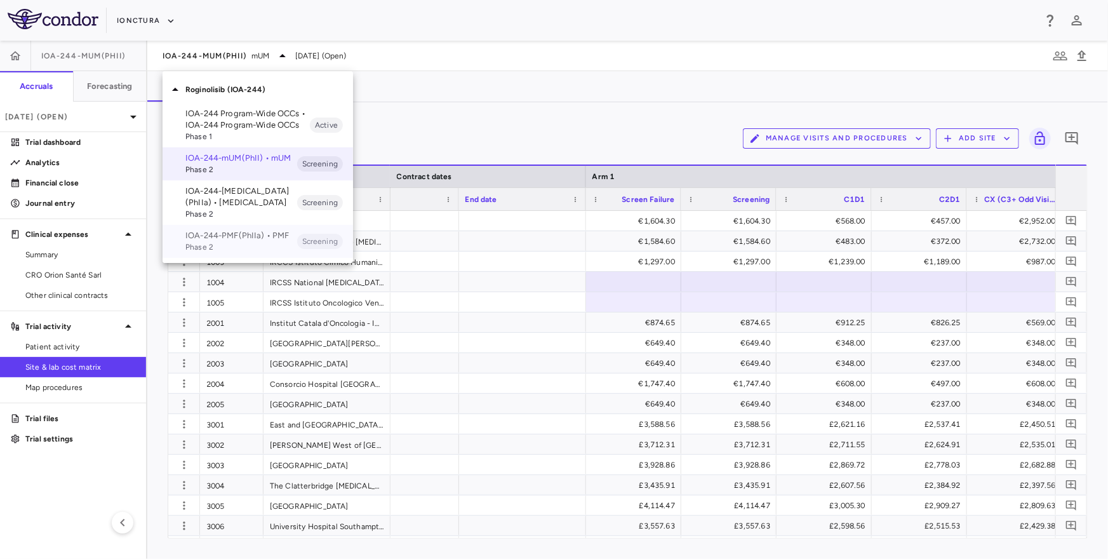
click at [238, 248] on span "Phase 2" at bounding box center [241, 246] width 112 height 11
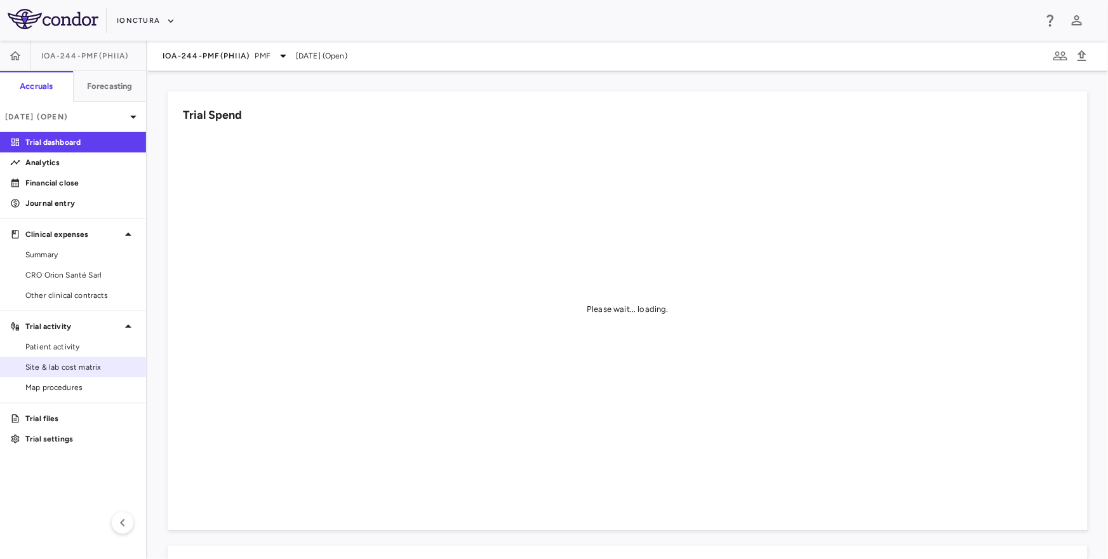
click at [90, 366] on span "Site & lab cost matrix" at bounding box center [80, 366] width 110 height 11
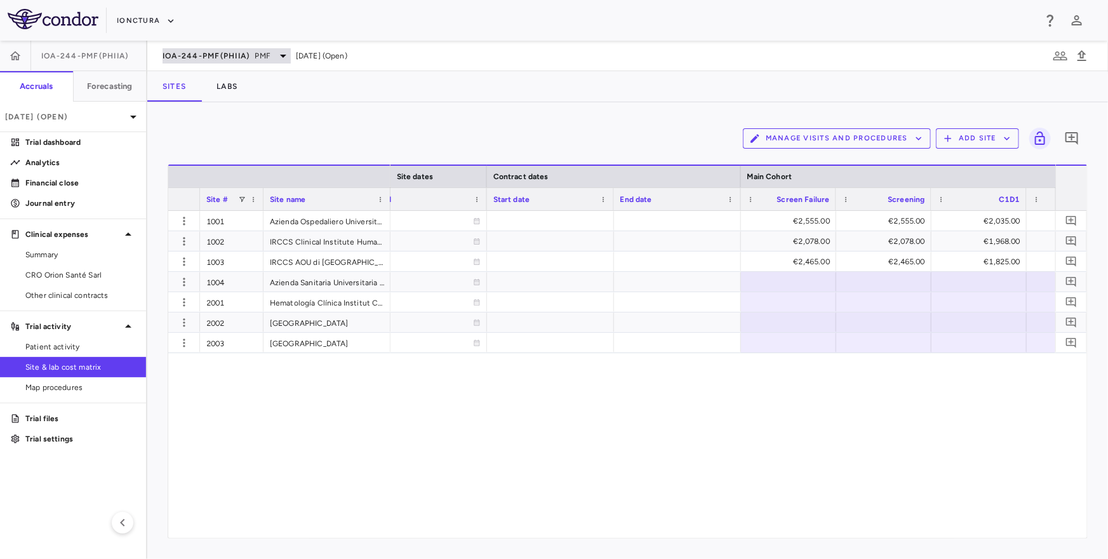
click at [213, 61] on div "IOA-244-PMF(PhIIa) PMF" at bounding box center [227, 55] width 128 height 15
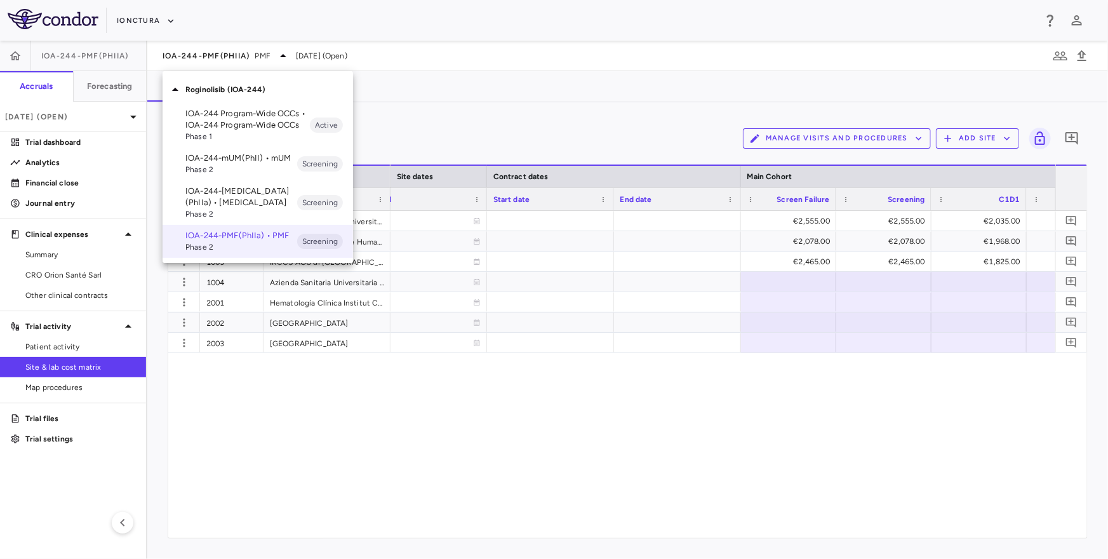
click at [213, 164] on span "Phase 2" at bounding box center [241, 169] width 112 height 11
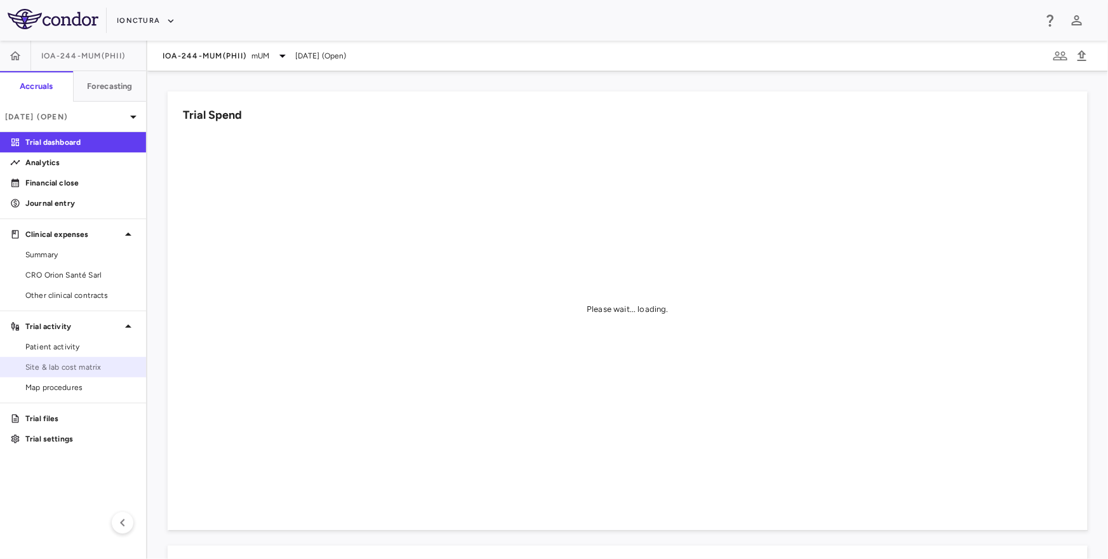
click at [50, 366] on span "Site & lab cost matrix" at bounding box center [80, 366] width 110 height 11
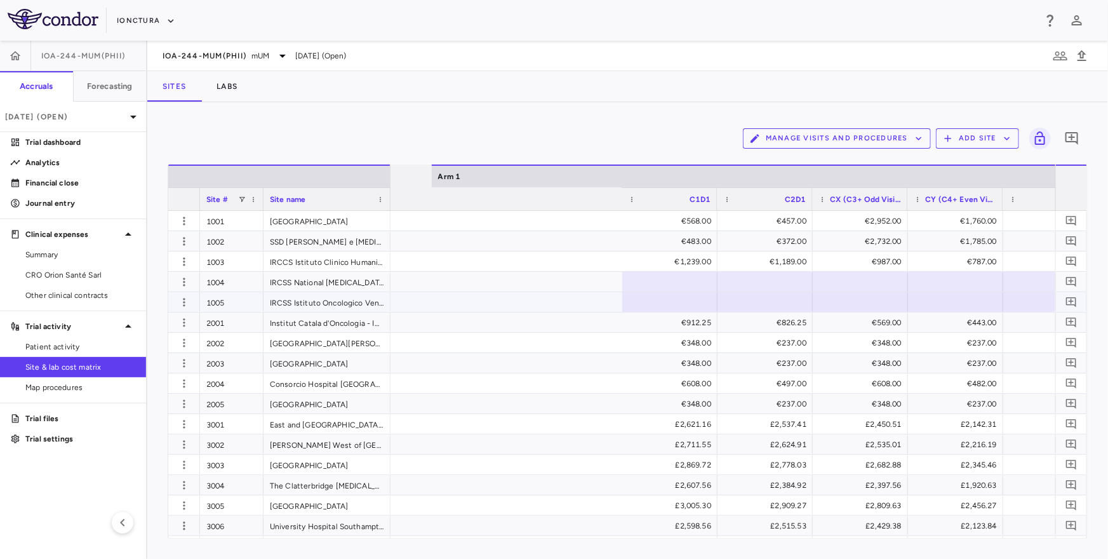
scroll to position [0, 2431]
